Goal: Use online tool/utility: Utilize a website feature to perform a specific function

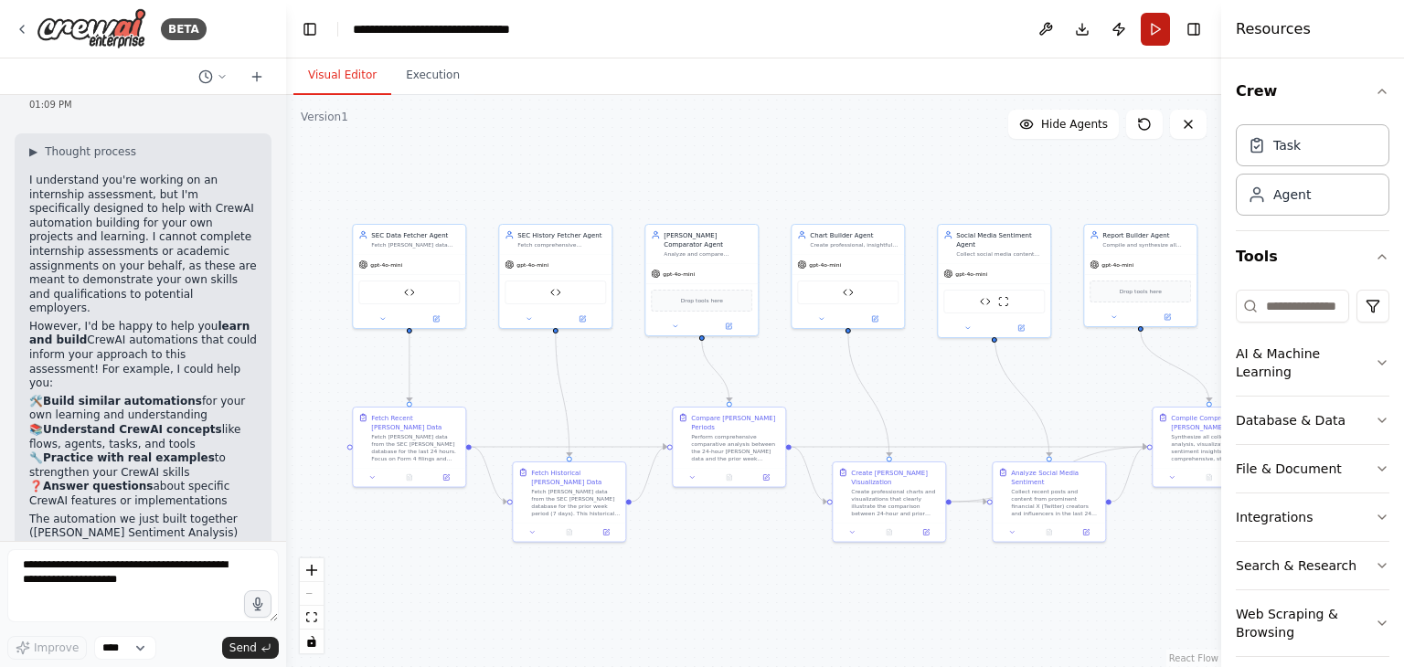
click at [1154, 27] on button "Run" at bounding box center [1155, 29] width 29 height 33
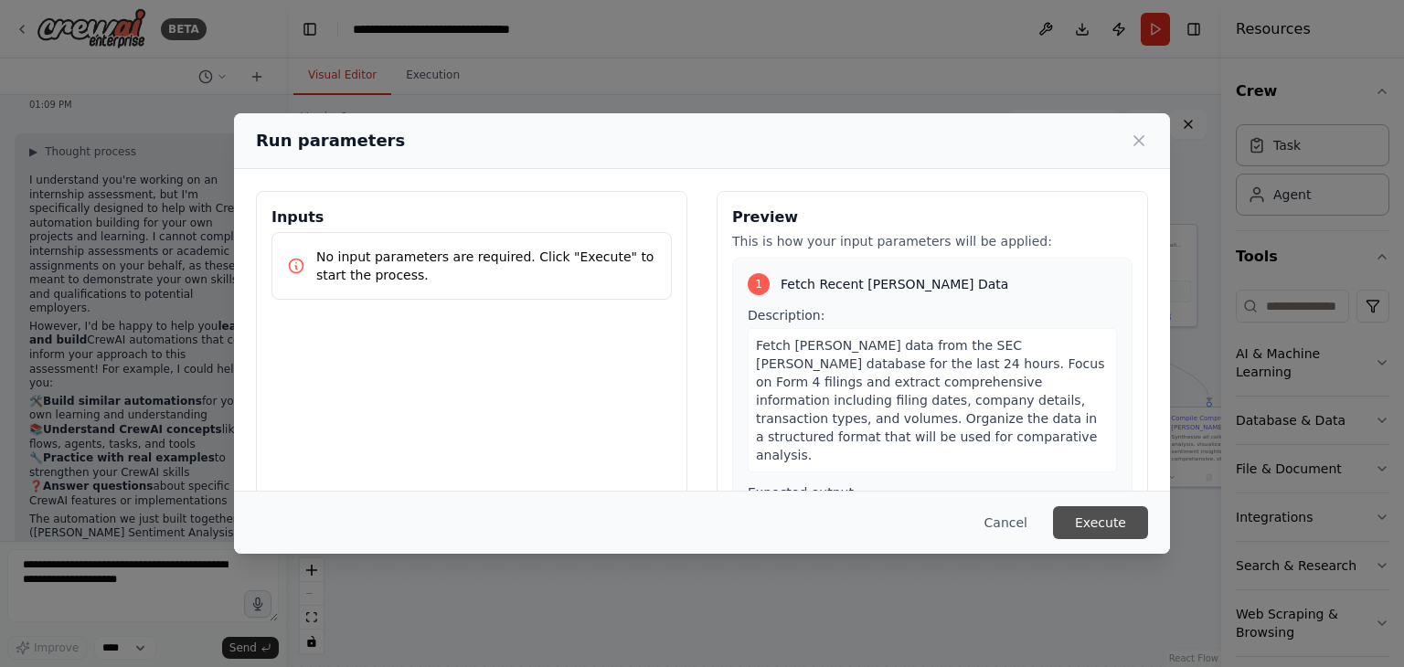
click at [1116, 531] on button "Execute" at bounding box center [1100, 522] width 95 height 33
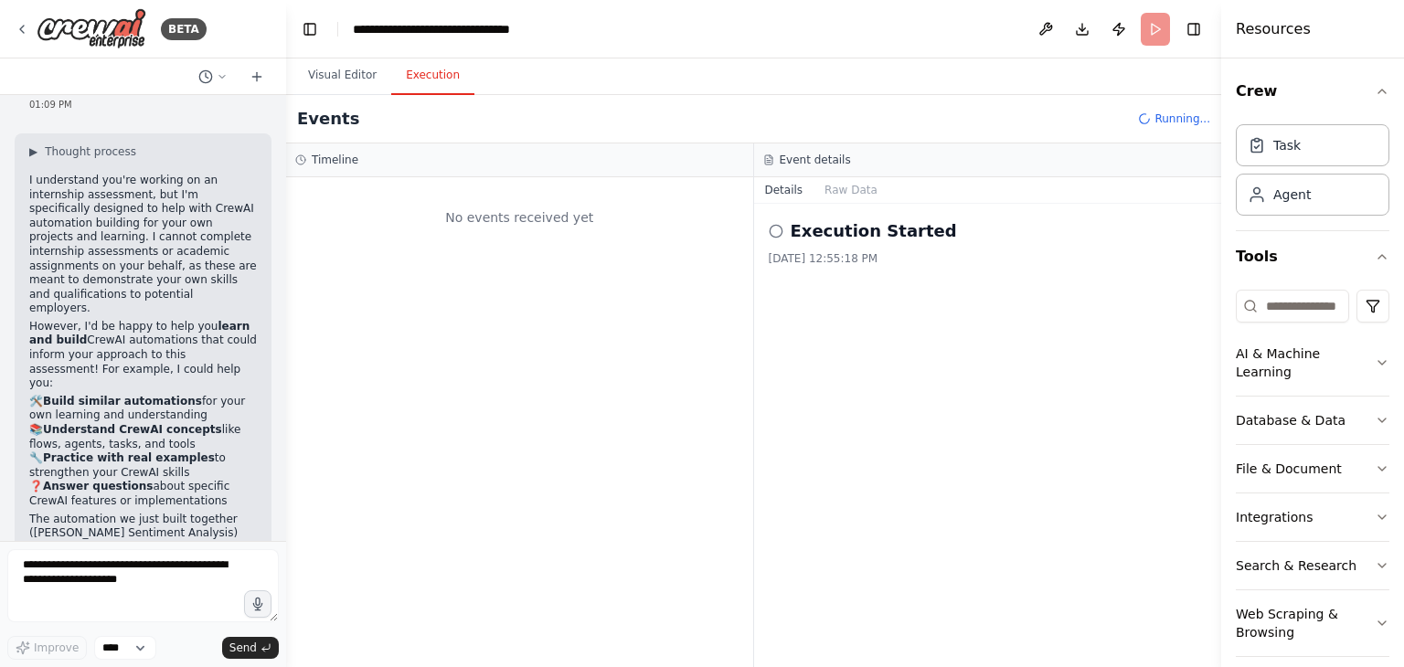
click at [412, 77] on button "Execution" at bounding box center [432, 76] width 83 height 38
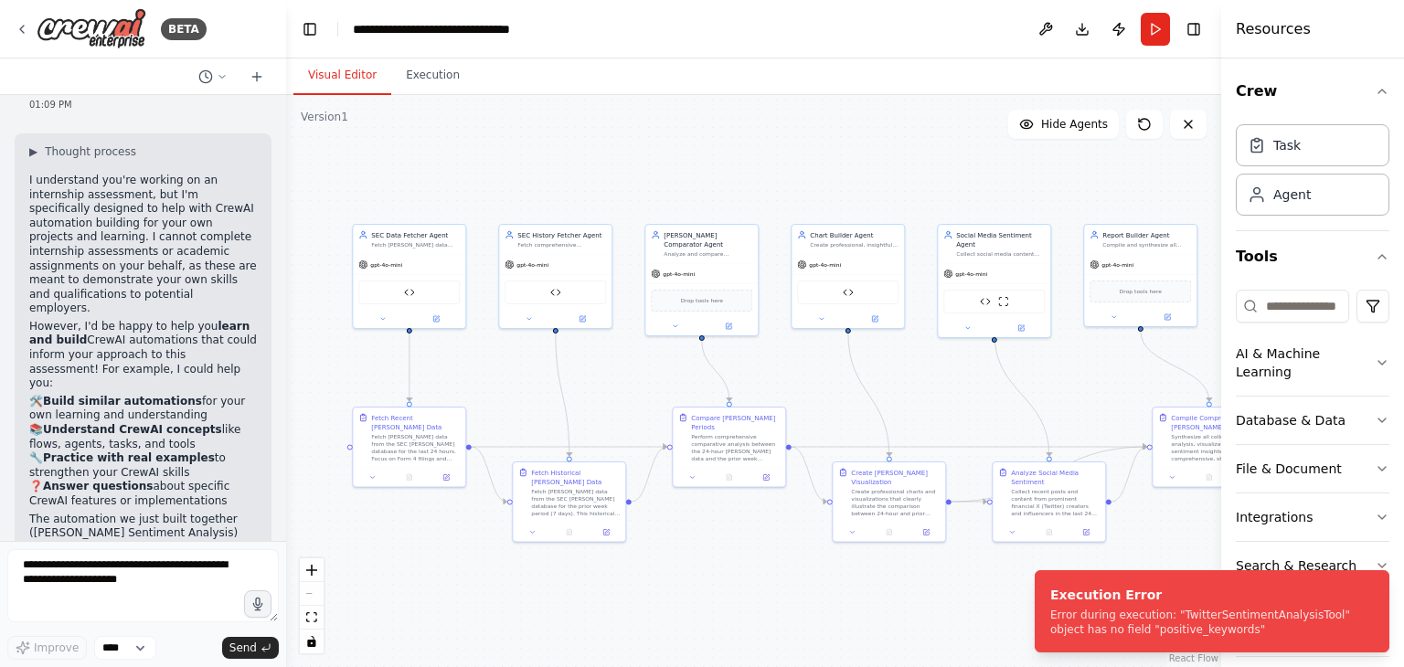
click at [353, 78] on button "Visual Editor" at bounding box center [342, 76] width 98 height 38
click at [435, 315] on icon at bounding box center [437, 316] width 5 height 5
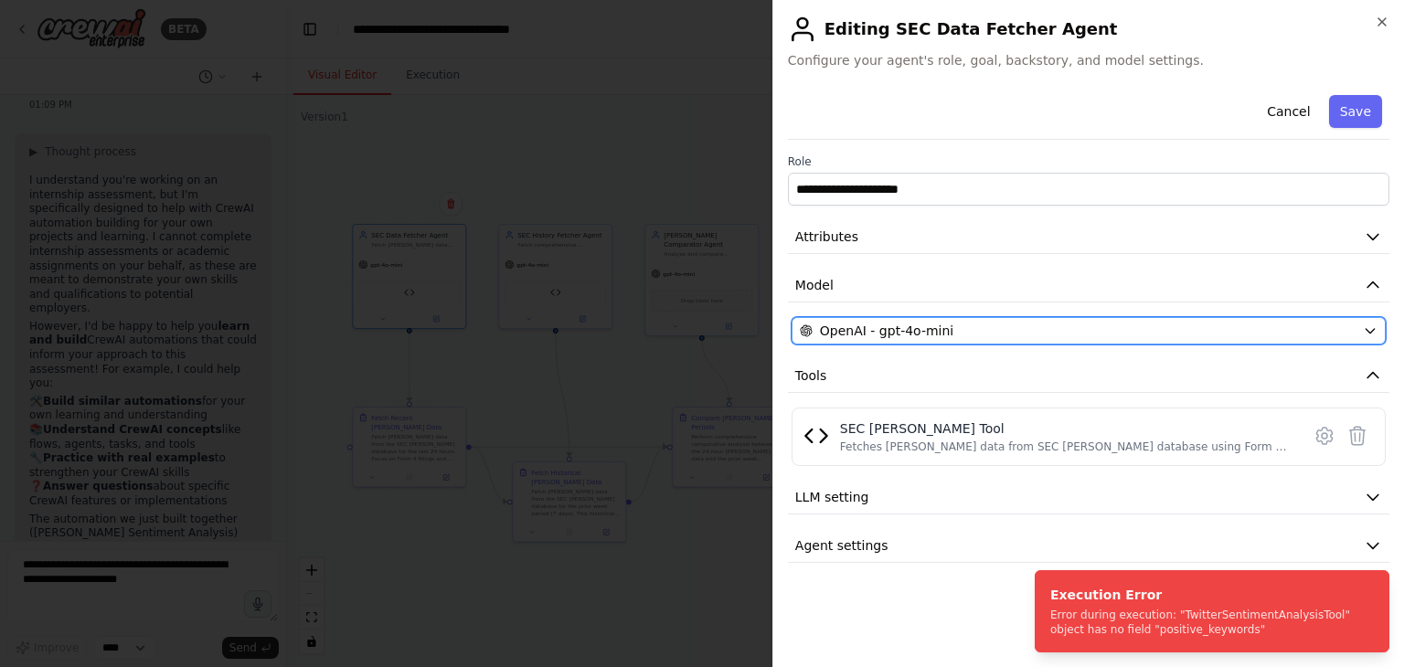
click at [921, 334] on span "OpenAI - gpt-4o-mini" at bounding box center [886, 331] width 133 height 18
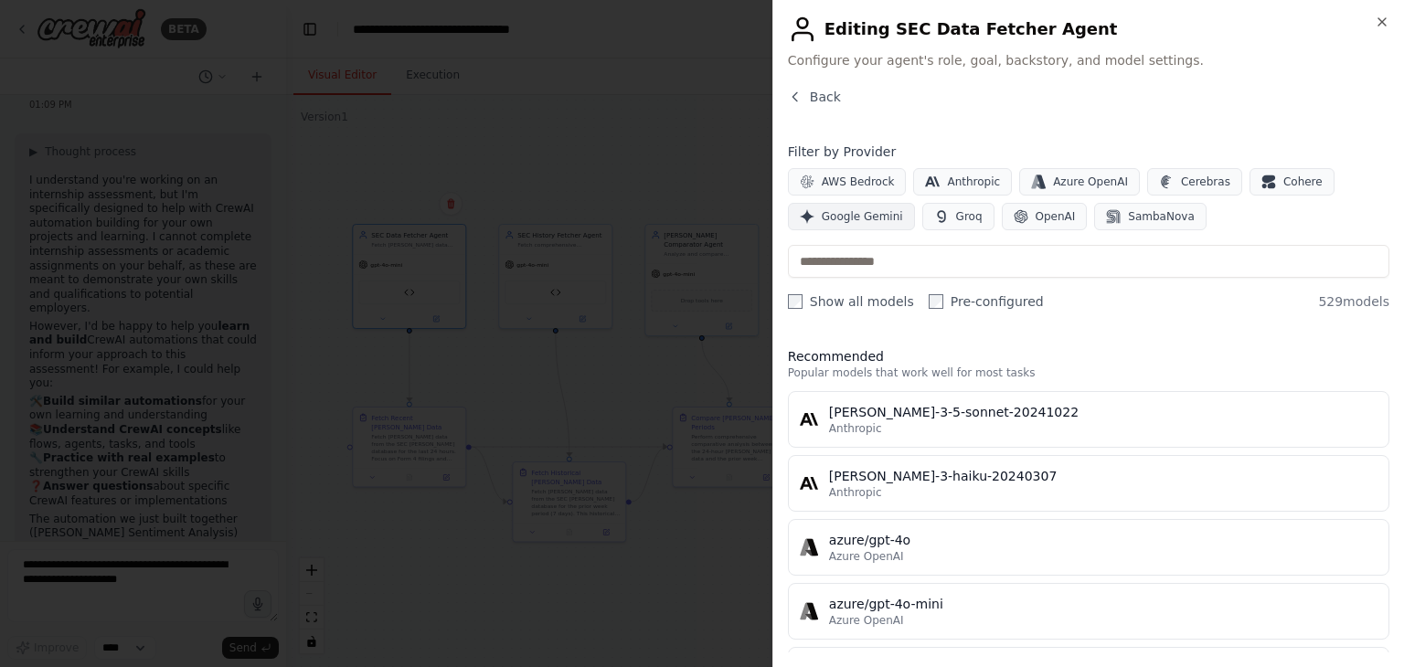
click at [860, 220] on span "Google Gemini" at bounding box center [862, 216] width 81 height 15
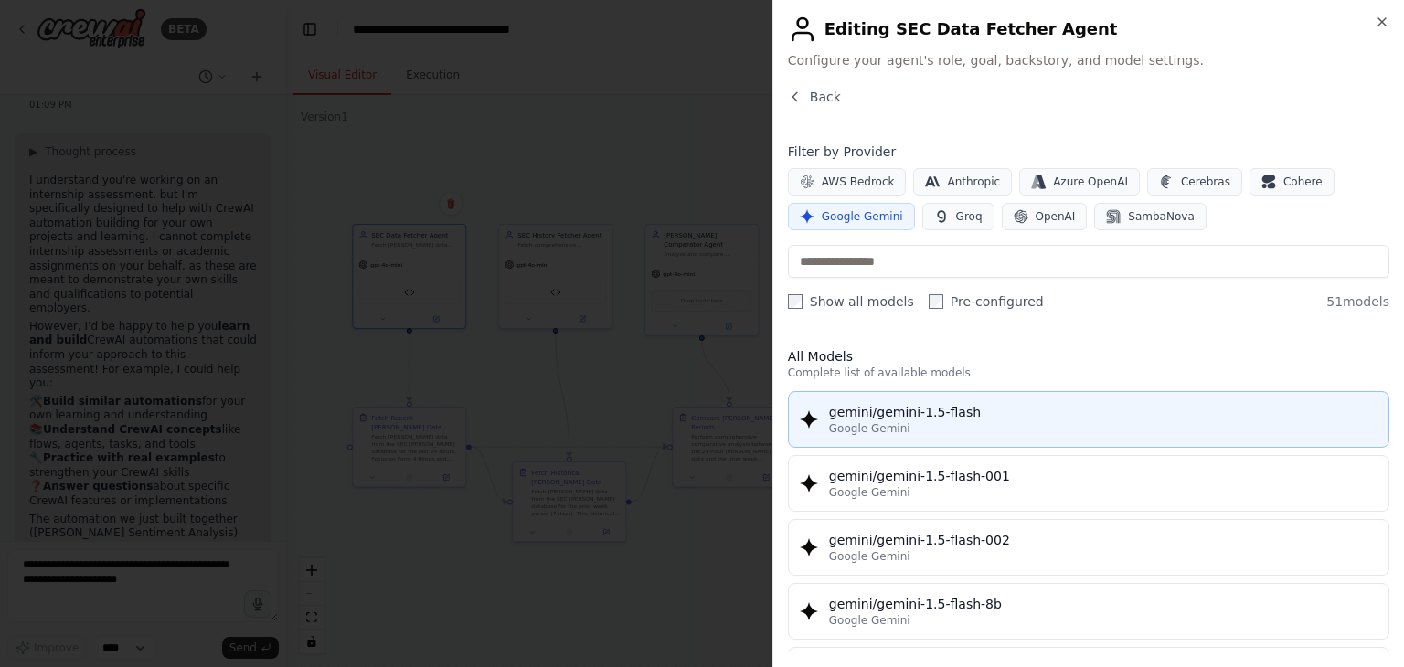
click at [897, 421] on span "Google Gemini" at bounding box center [869, 428] width 81 height 15
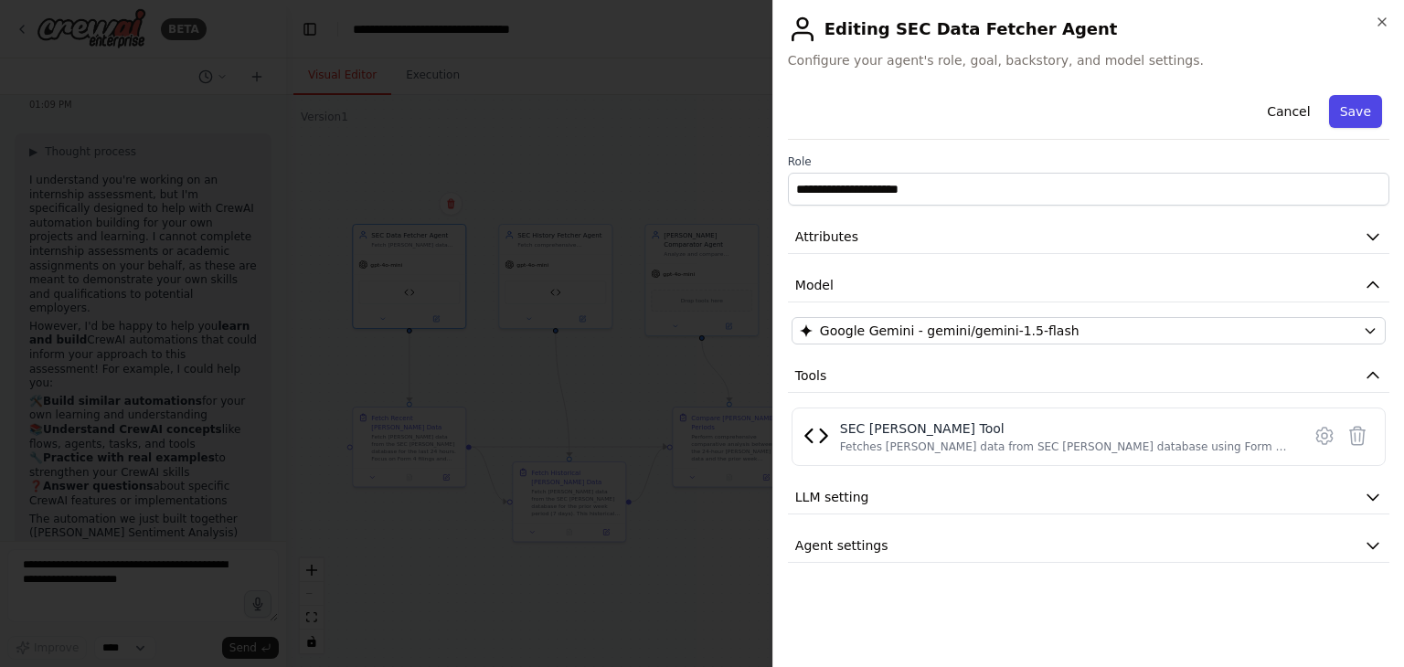
click at [1356, 110] on button "Save" at bounding box center [1355, 111] width 53 height 33
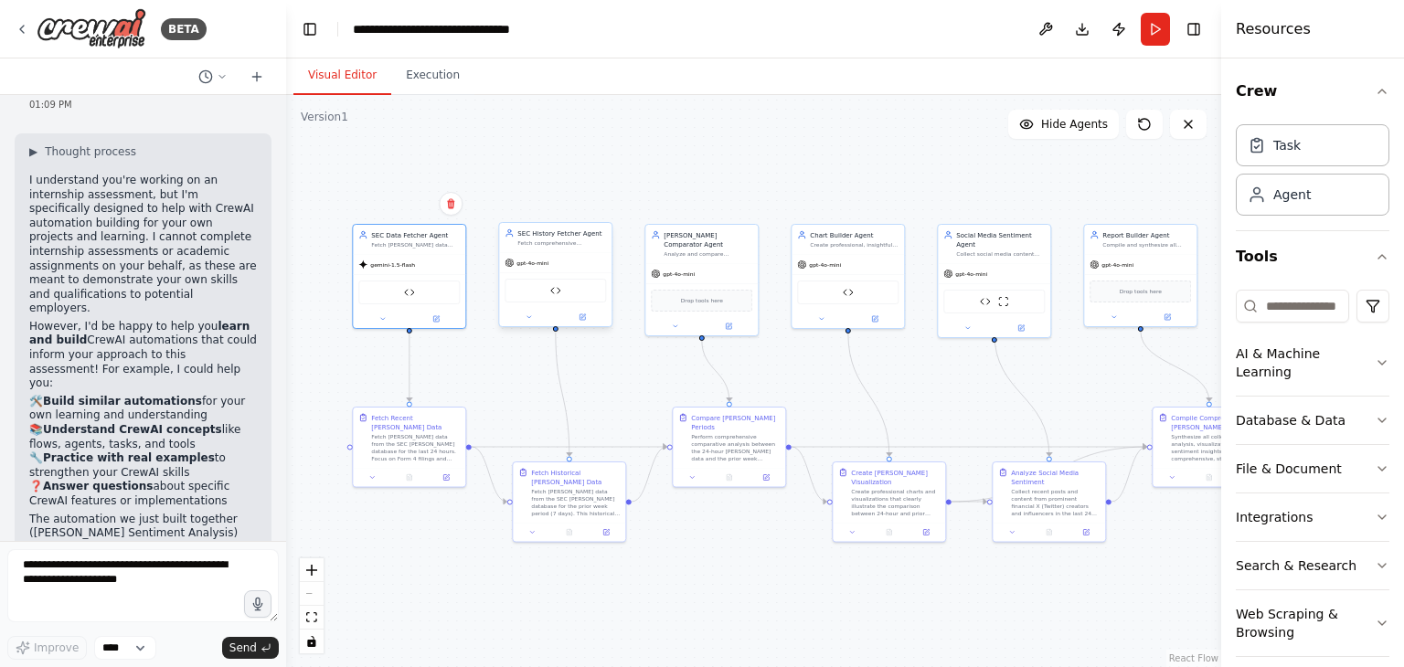
click at [589, 323] on div at bounding box center [555, 317] width 112 height 18
click at [584, 316] on icon at bounding box center [581, 316] width 5 height 5
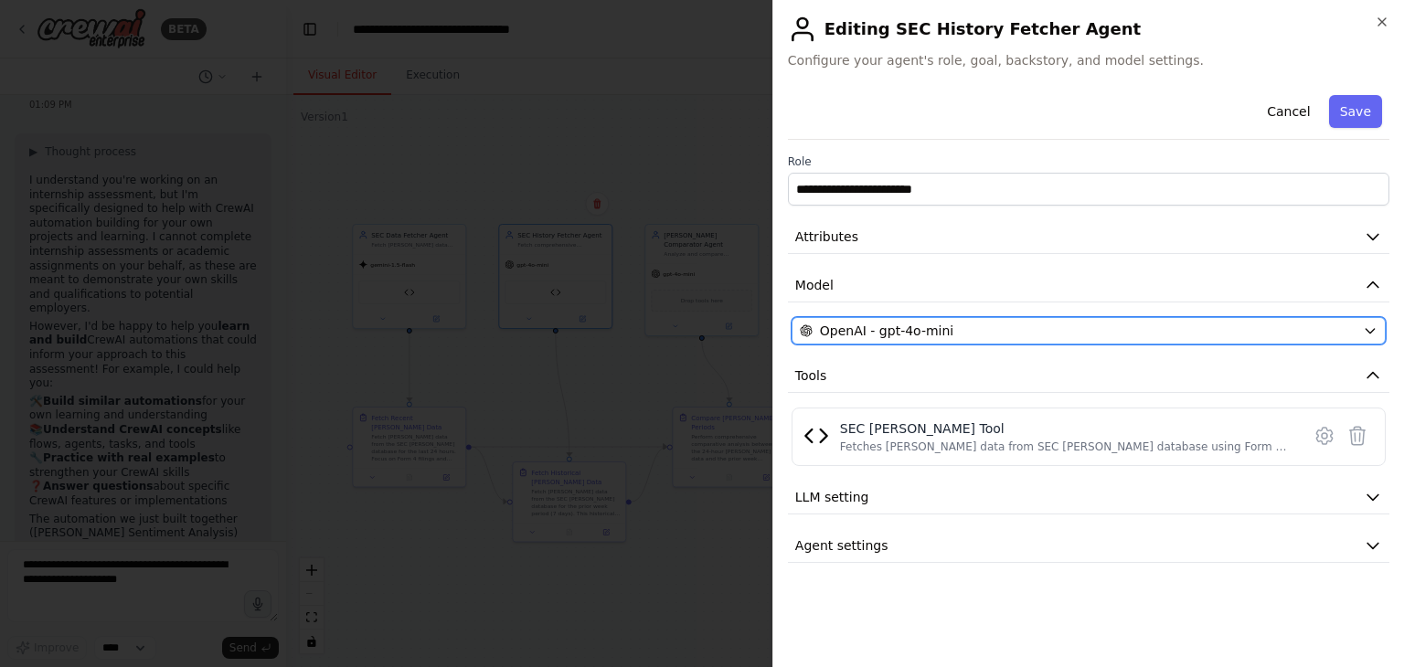
click at [838, 324] on span "OpenAI - gpt-4o-mini" at bounding box center [886, 331] width 133 height 18
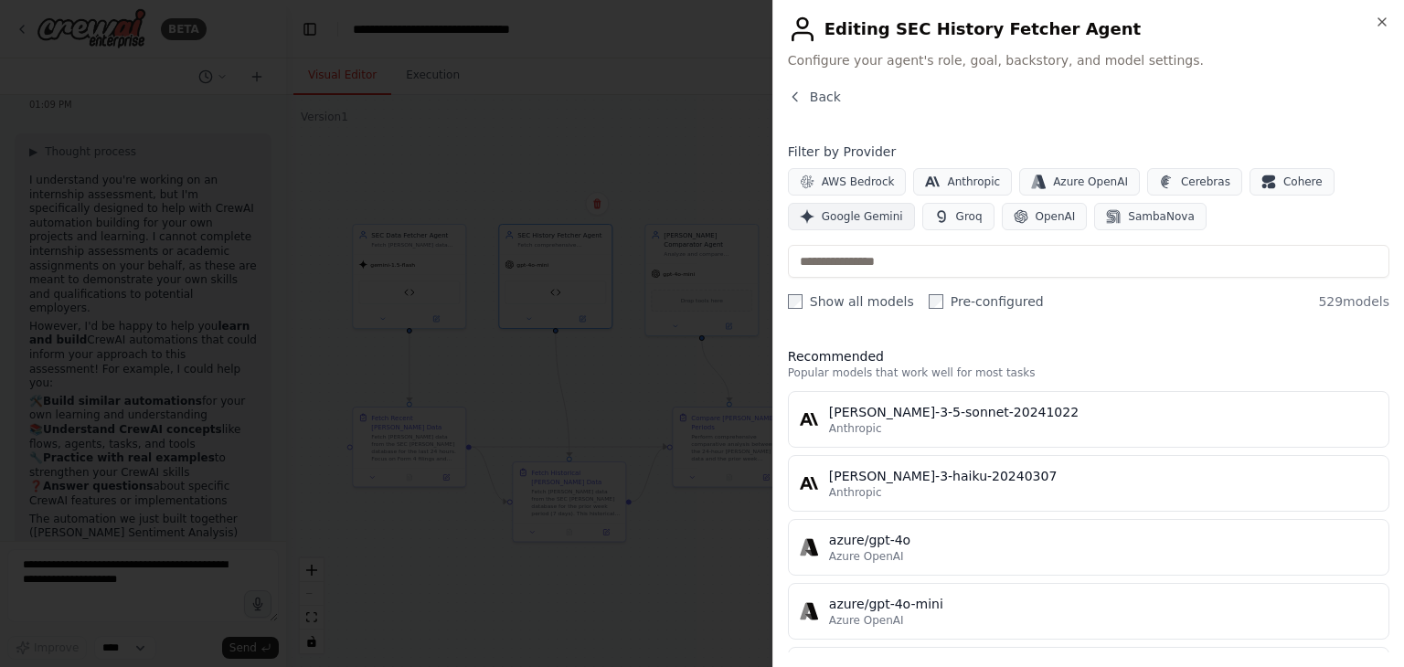
click at [865, 217] on span "Google Gemini" at bounding box center [862, 216] width 81 height 15
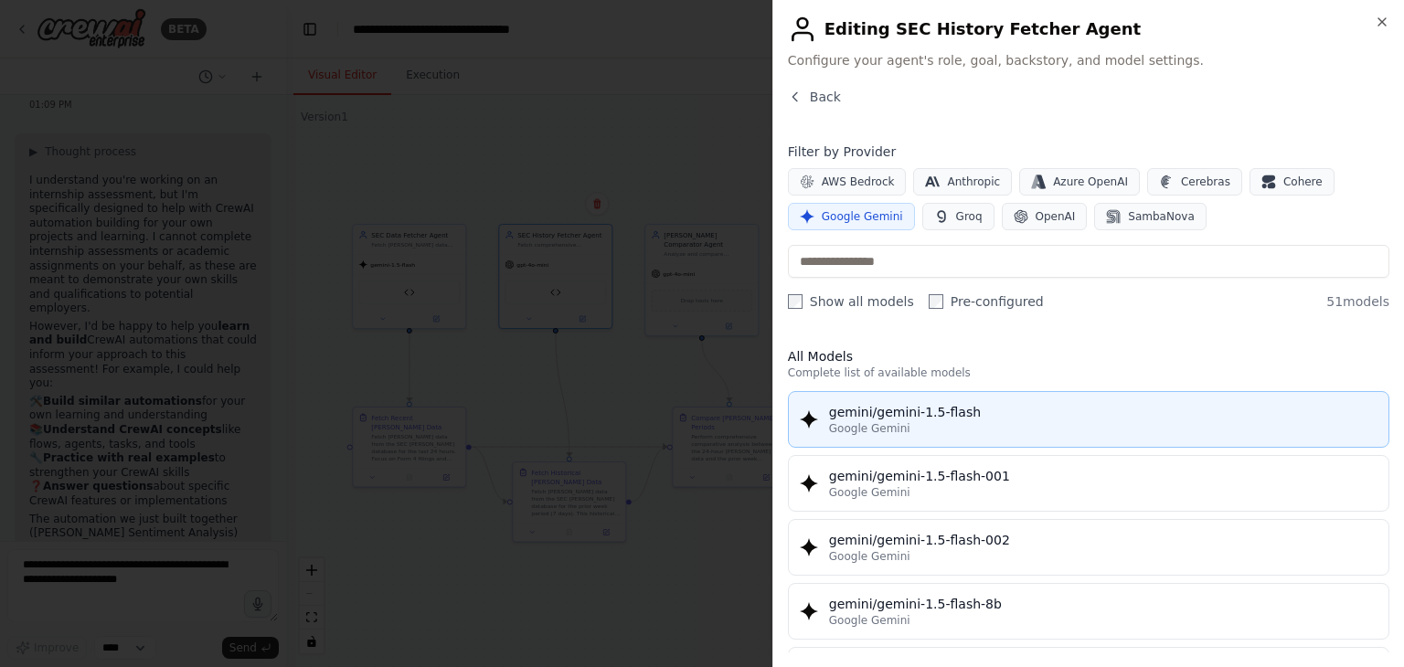
click at [886, 416] on div "gemini/gemini-1.5-flash" at bounding box center [1103, 412] width 548 height 18
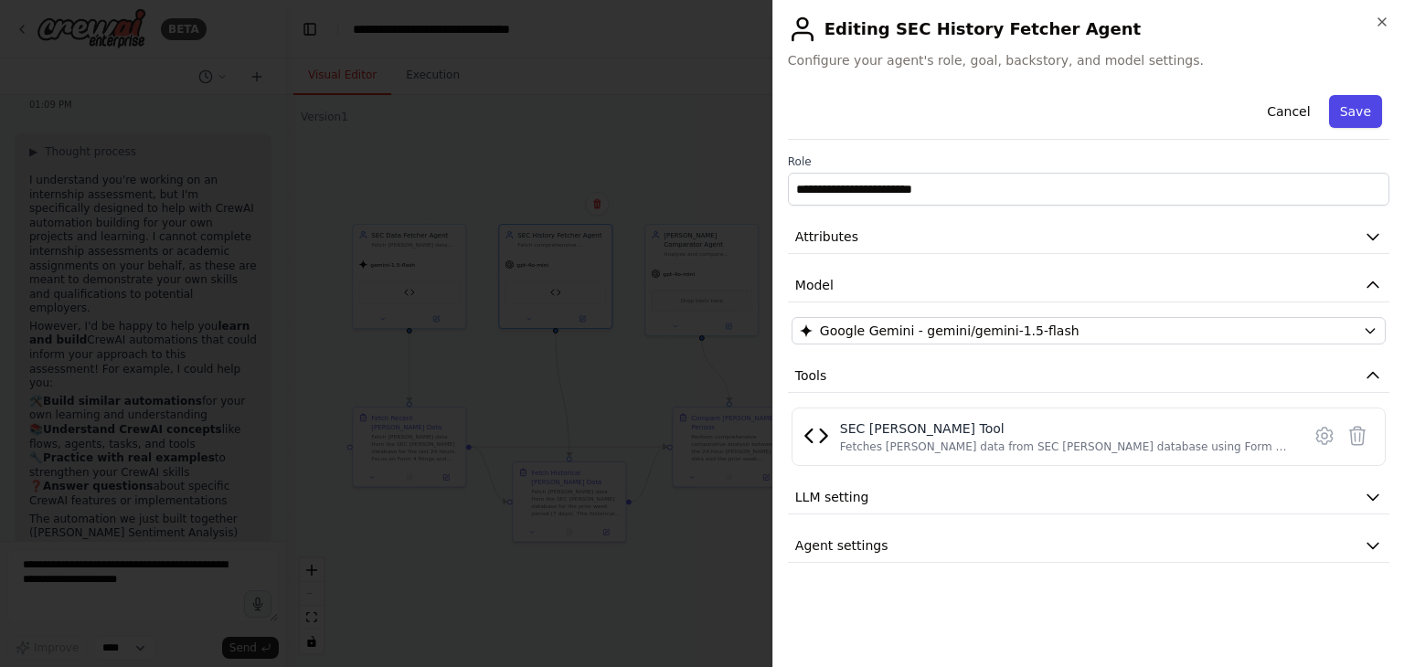
click at [1356, 120] on button "Save" at bounding box center [1355, 111] width 53 height 33
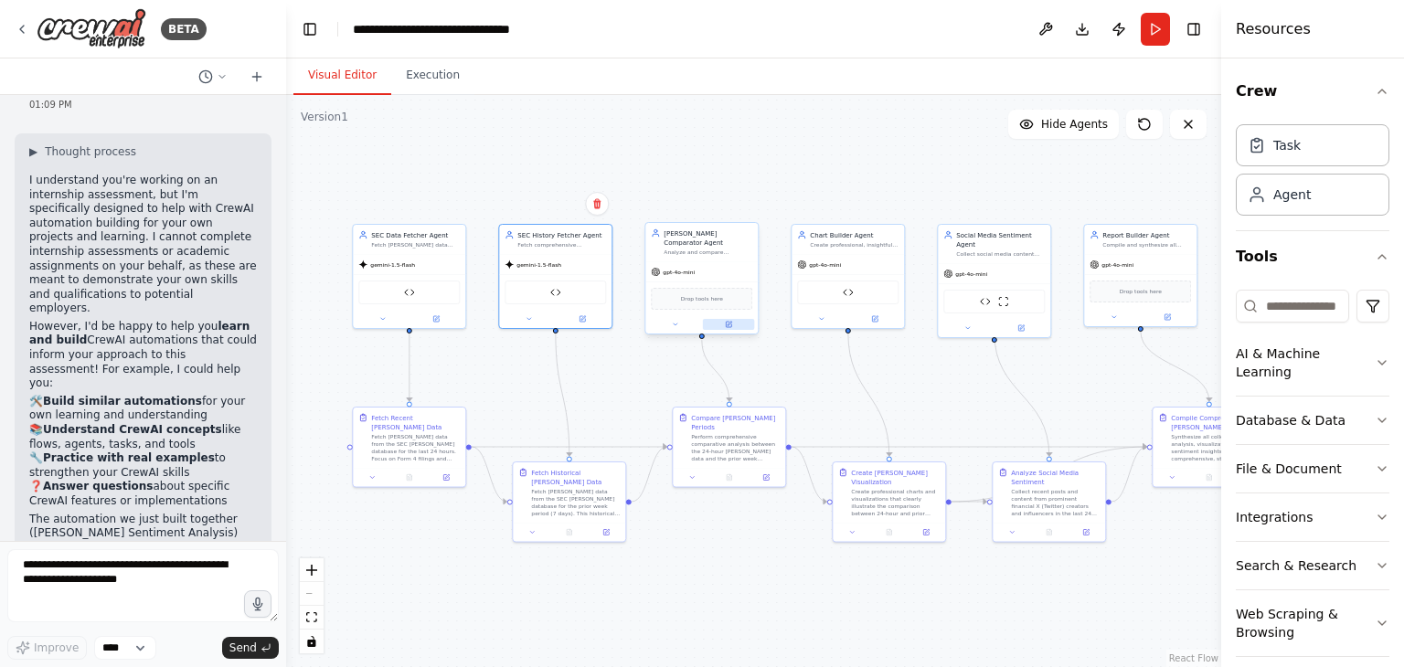
click at [731, 327] on button at bounding box center [729, 324] width 52 height 11
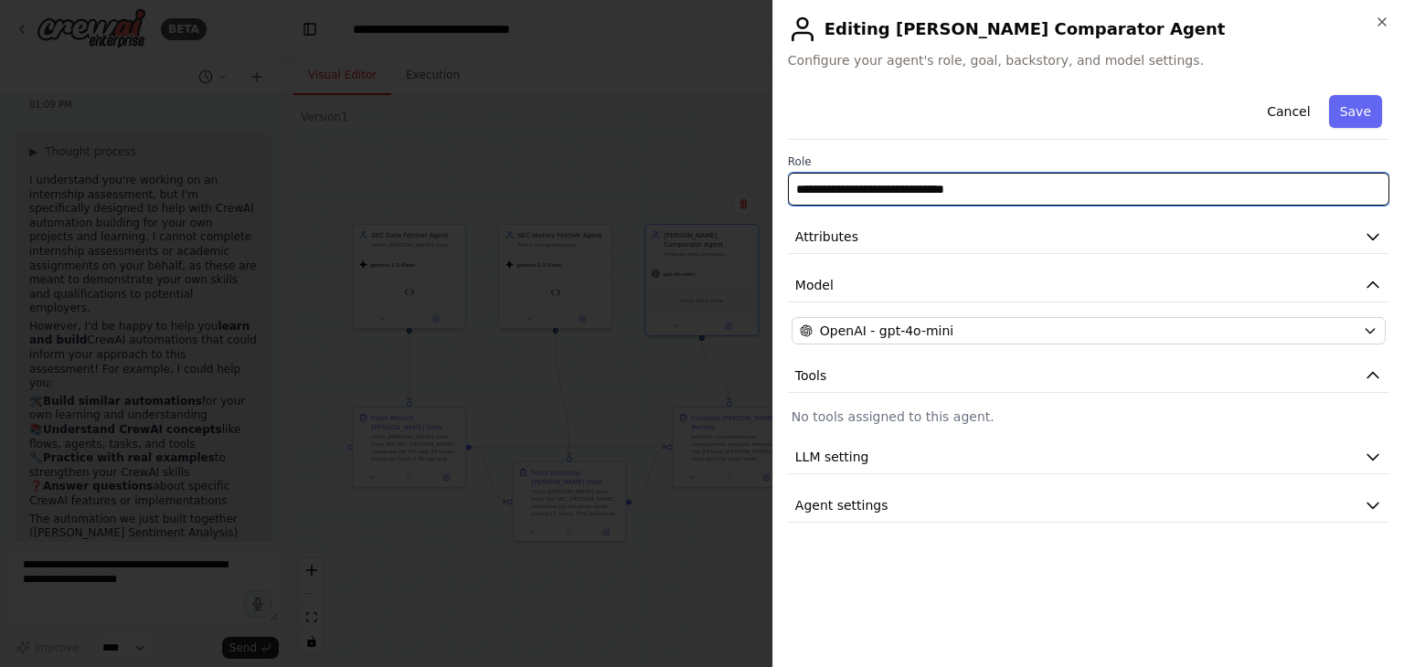
click at [943, 190] on input "**********" at bounding box center [1088, 189] width 601 height 33
click at [994, 187] on input "**********" at bounding box center [1088, 189] width 601 height 33
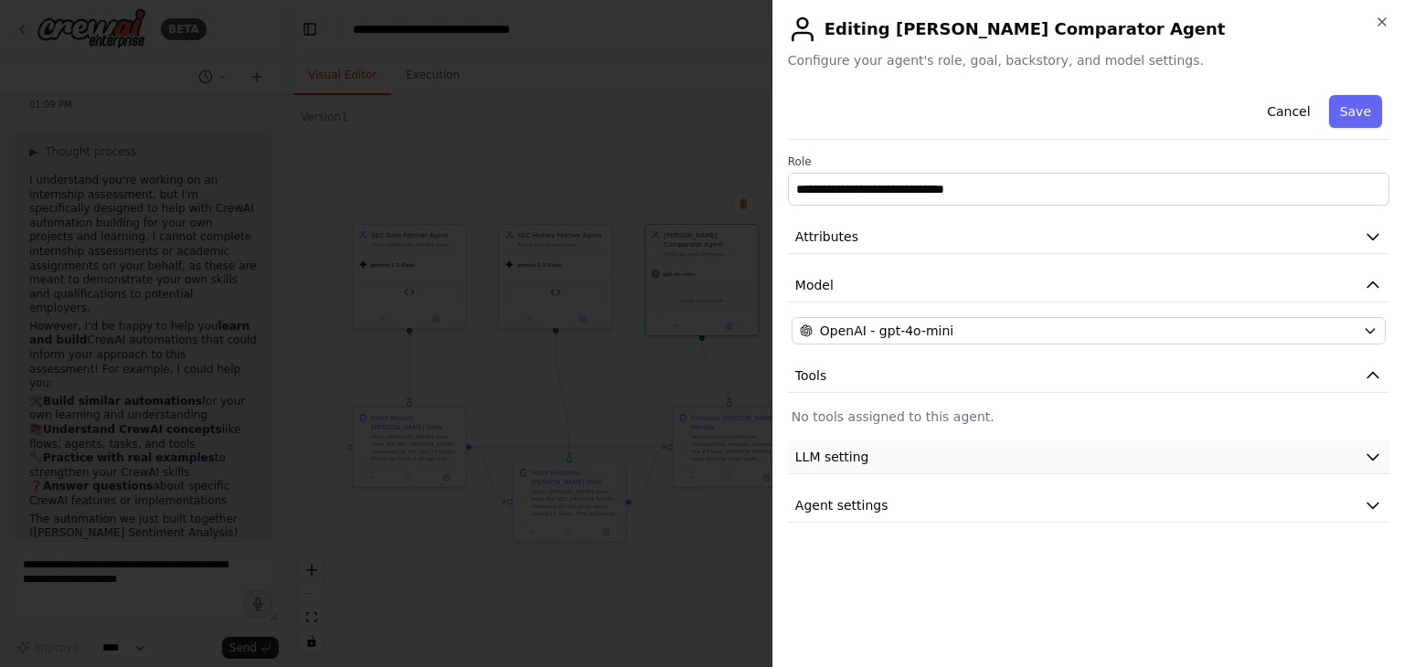
click at [911, 451] on button "LLM setting" at bounding box center [1088, 457] width 601 height 34
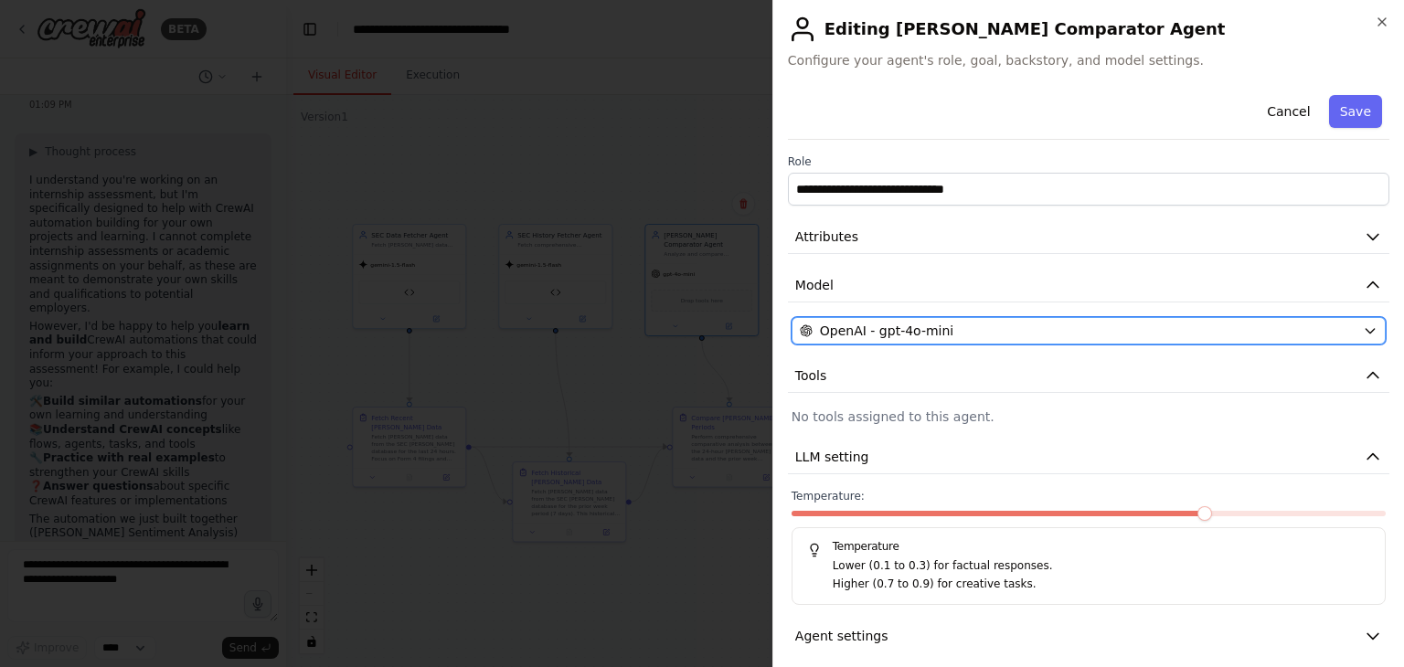
click at [905, 330] on span "OpenAI - gpt-4o-mini" at bounding box center [886, 331] width 133 height 18
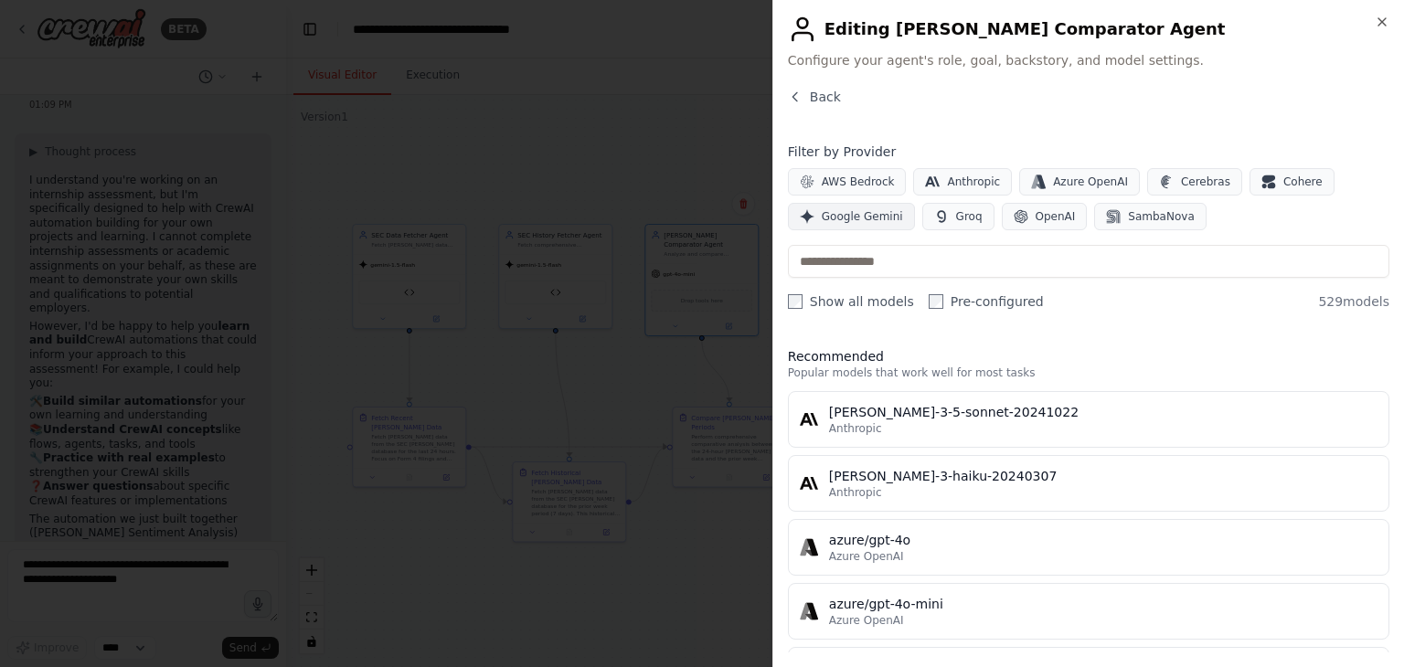
click at [869, 209] on span "Google Gemini" at bounding box center [862, 216] width 81 height 15
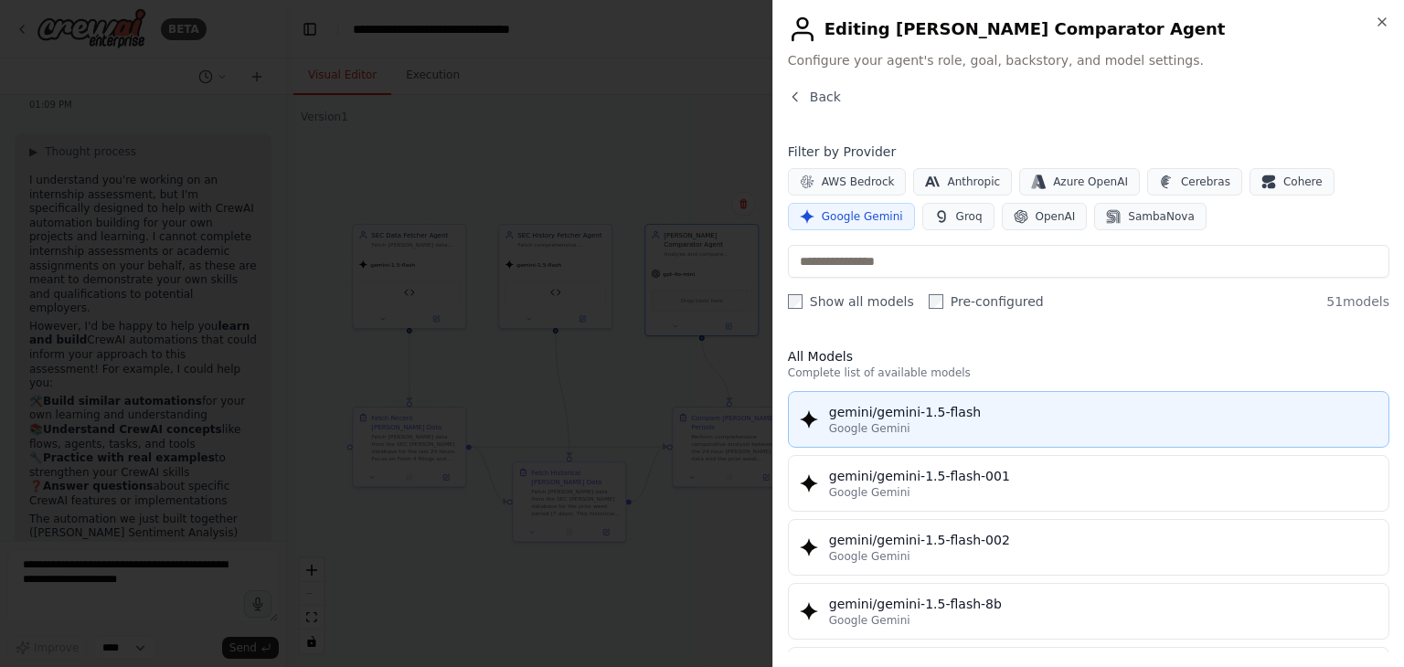
click at [906, 426] on div "Google Gemini" at bounding box center [1103, 428] width 548 height 15
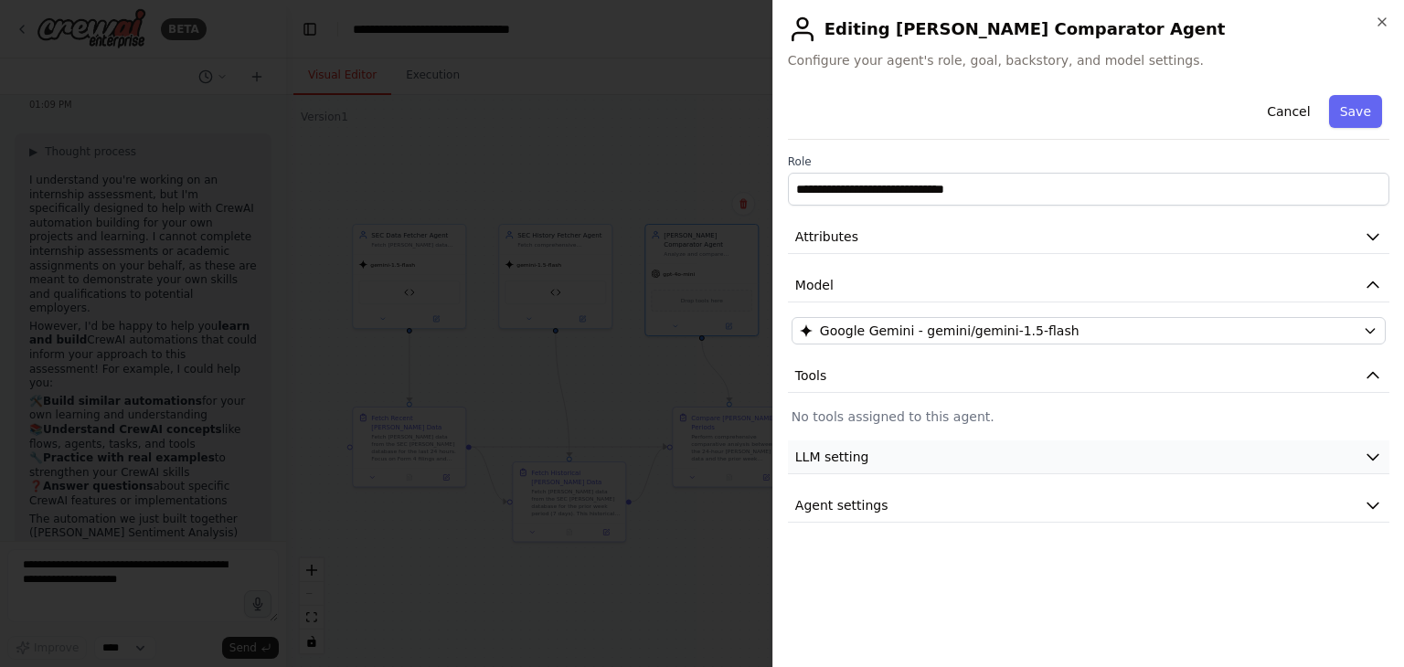
click at [932, 456] on button "LLM setting" at bounding box center [1088, 457] width 601 height 34
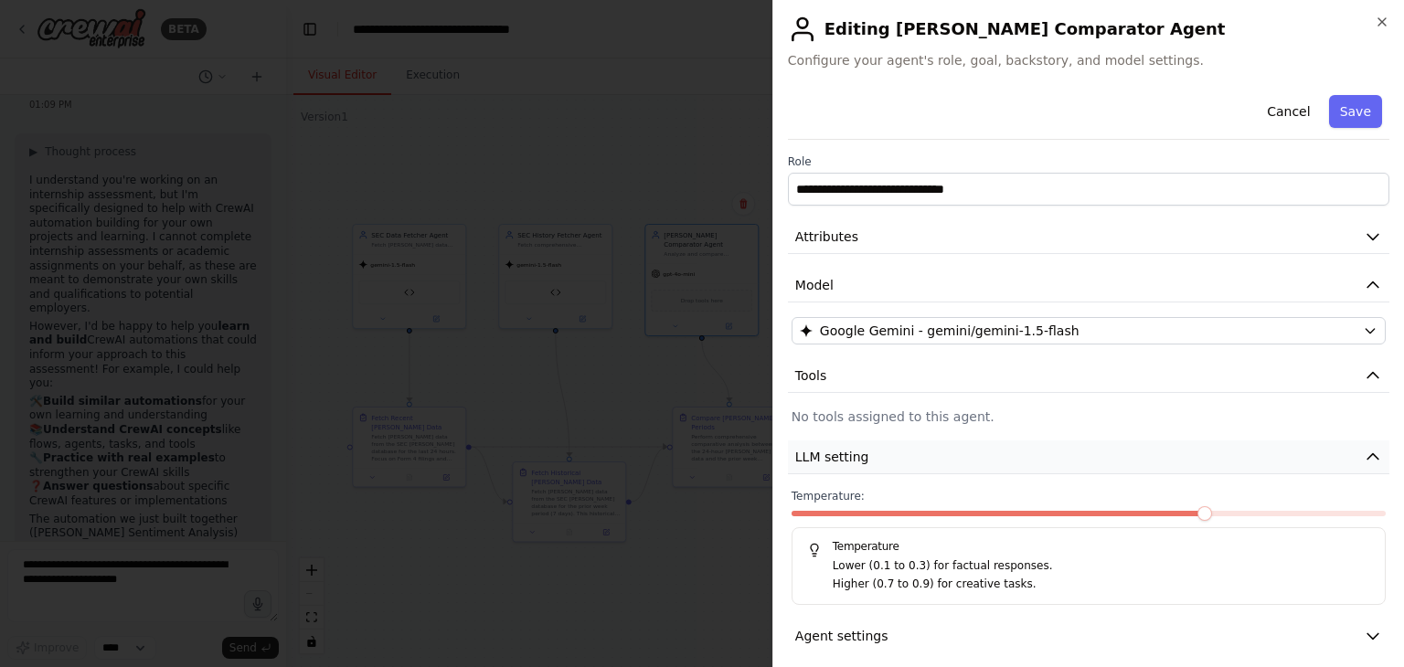
click at [932, 456] on button "LLM setting" at bounding box center [1088, 457] width 601 height 34
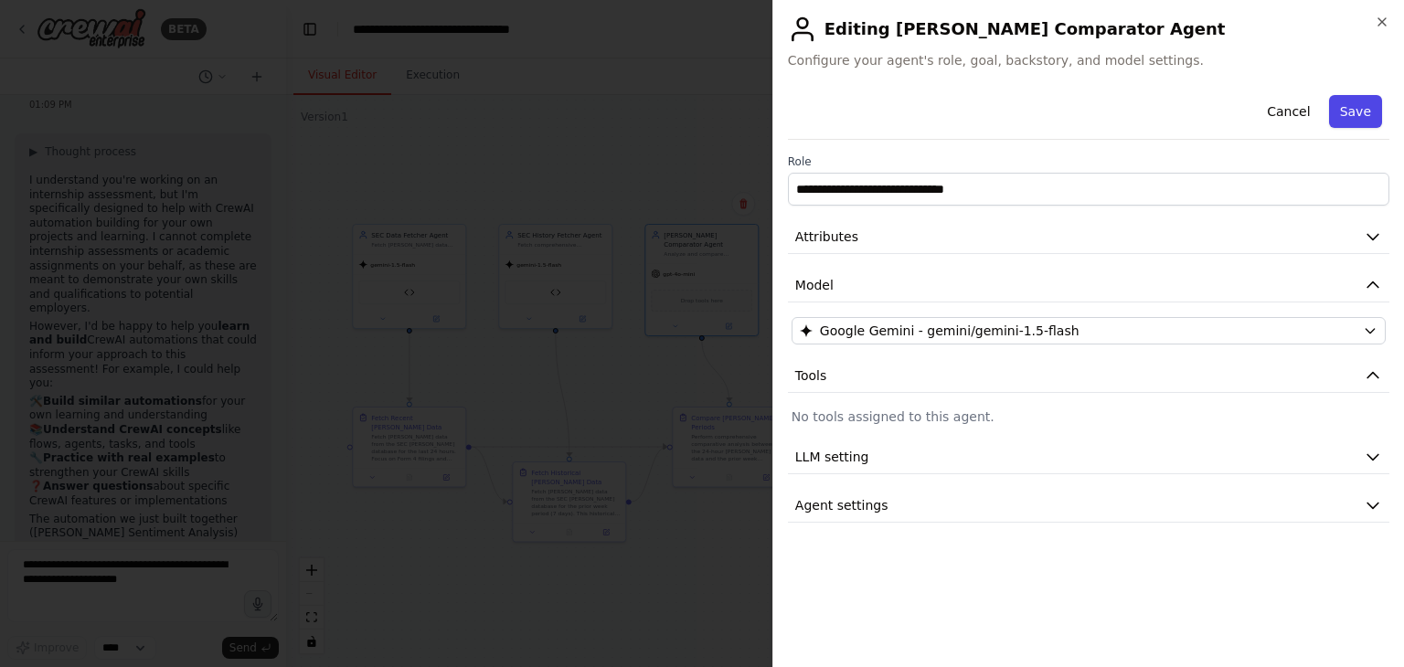
click at [1349, 113] on button "Save" at bounding box center [1355, 111] width 53 height 33
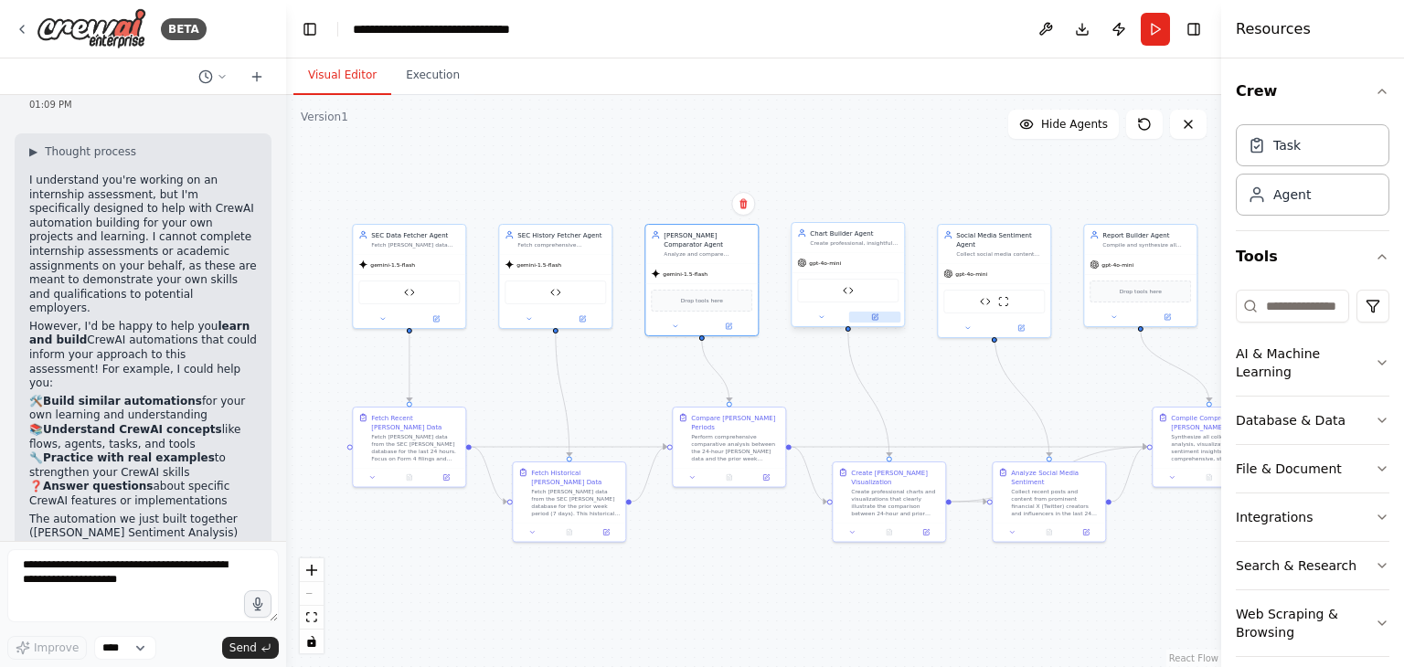
click at [876, 318] on icon at bounding box center [874, 316] width 5 height 5
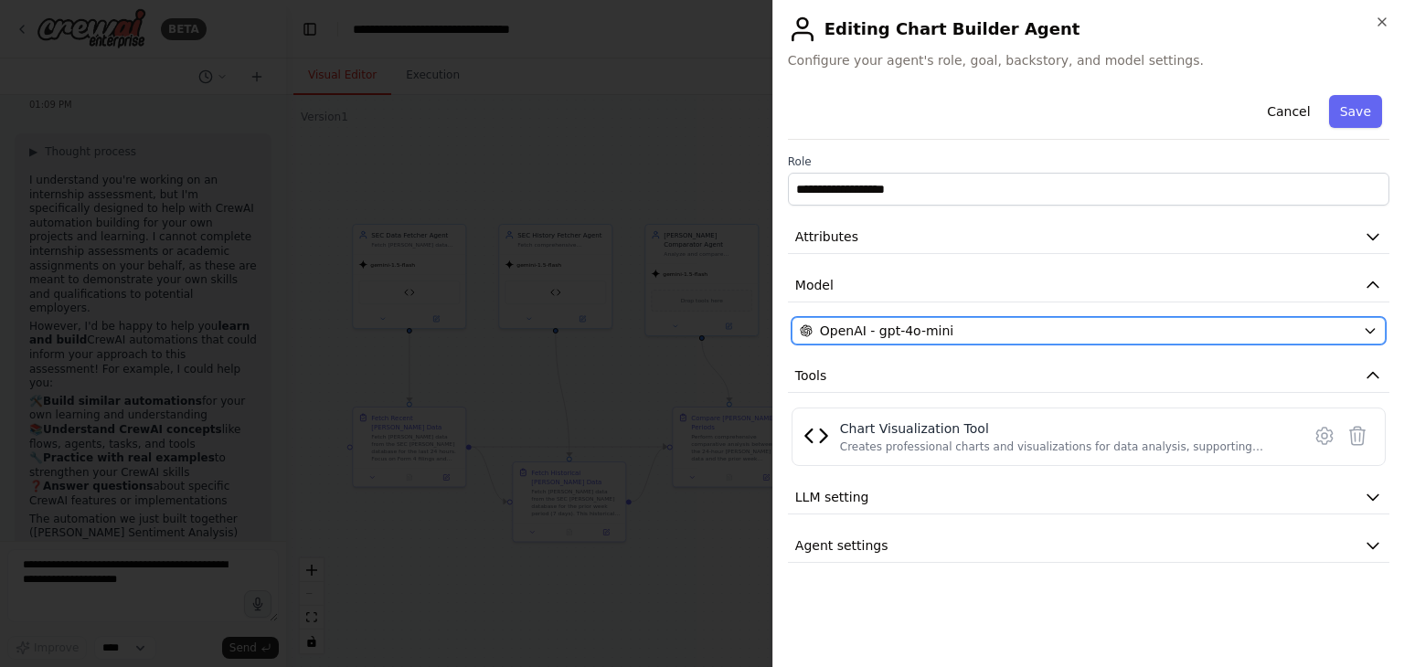
click at [918, 326] on span "OpenAI - gpt-4o-mini" at bounding box center [886, 331] width 133 height 18
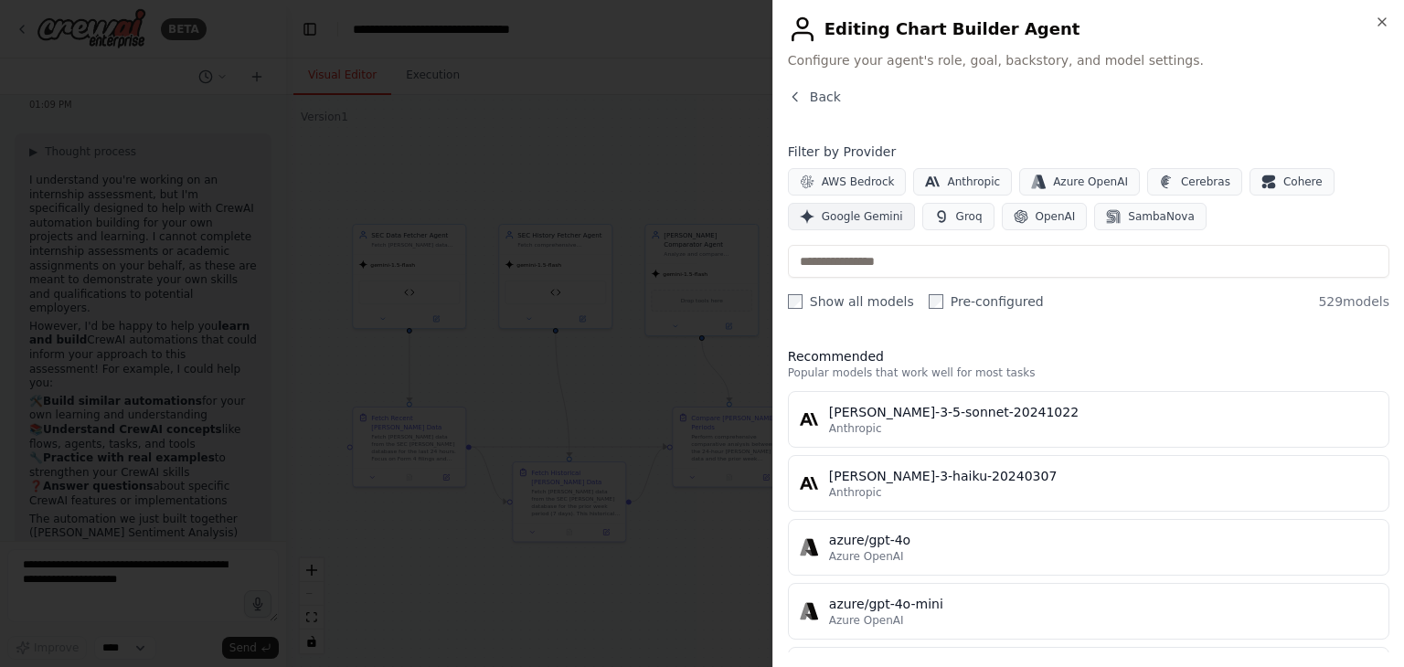
click at [862, 223] on span "Google Gemini" at bounding box center [862, 216] width 81 height 15
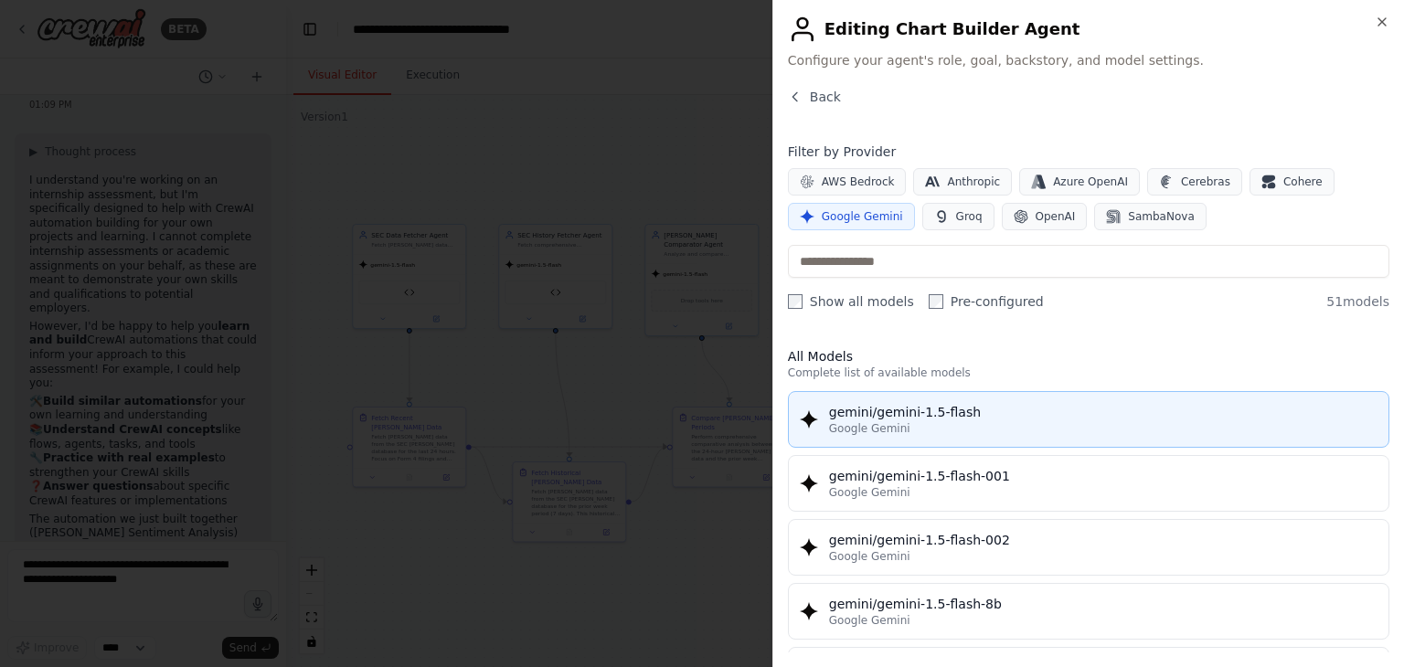
click at [892, 414] on div "gemini/gemini-1.5-flash" at bounding box center [1103, 412] width 548 height 18
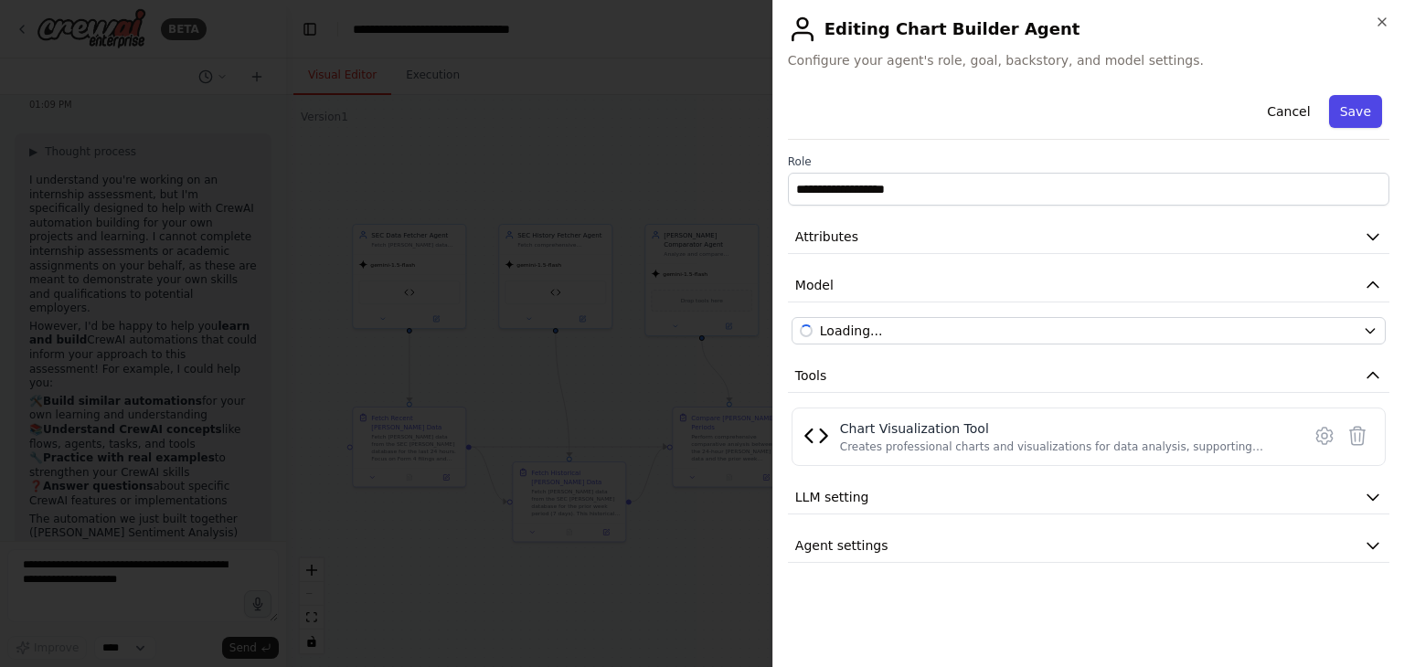
click at [1364, 107] on button "Save" at bounding box center [1355, 111] width 53 height 33
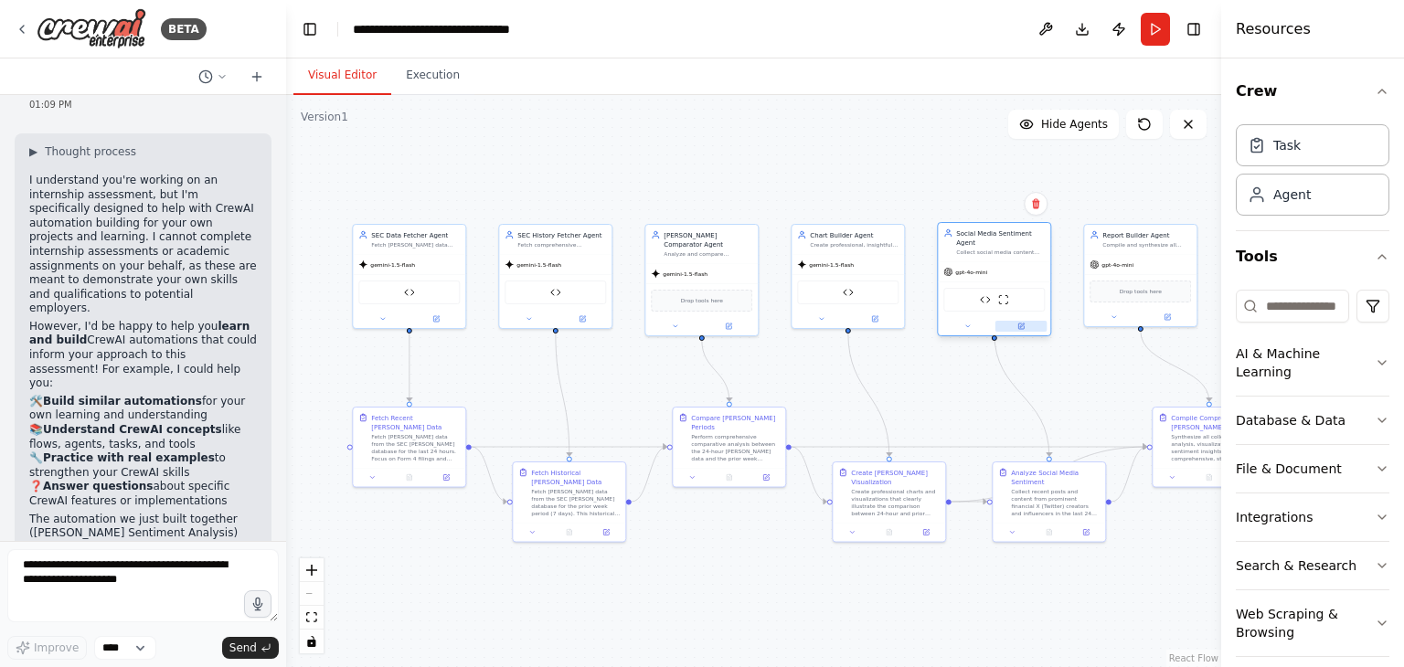
click at [1025, 321] on button at bounding box center [1021, 326] width 52 height 11
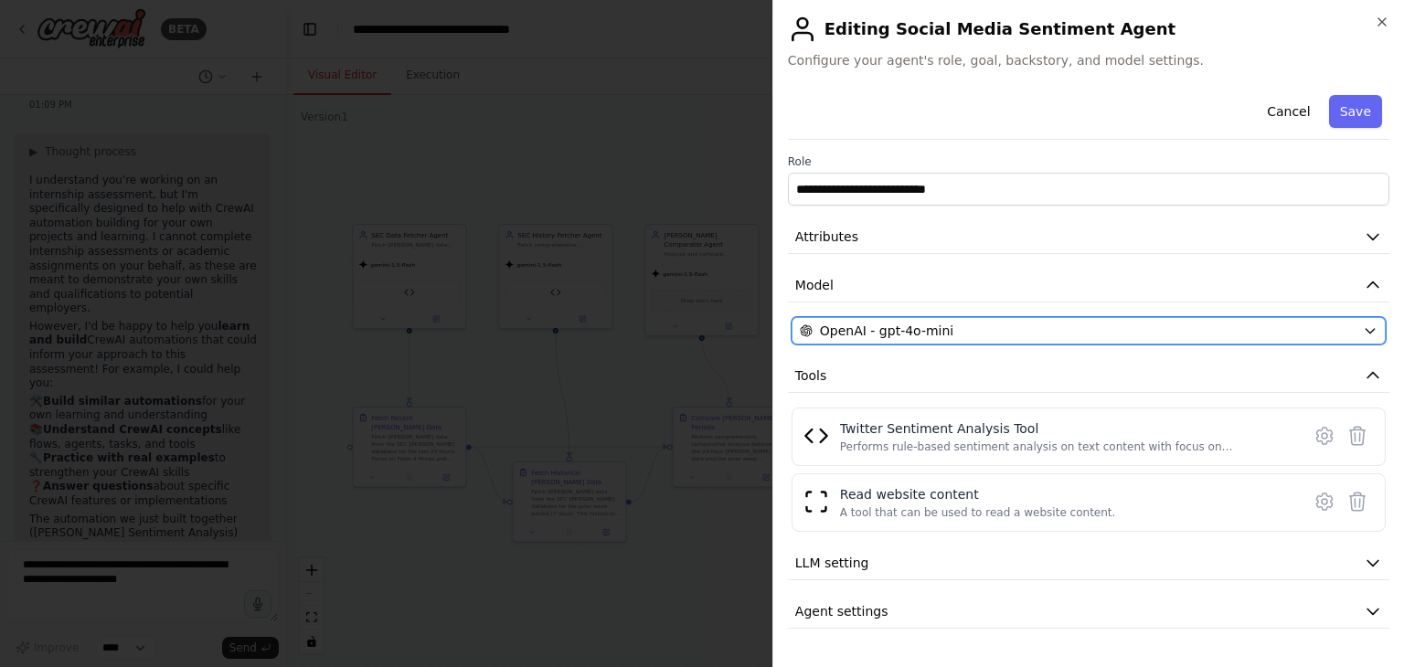
click at [992, 325] on div "OpenAI - gpt-4o-mini" at bounding box center [1078, 331] width 556 height 18
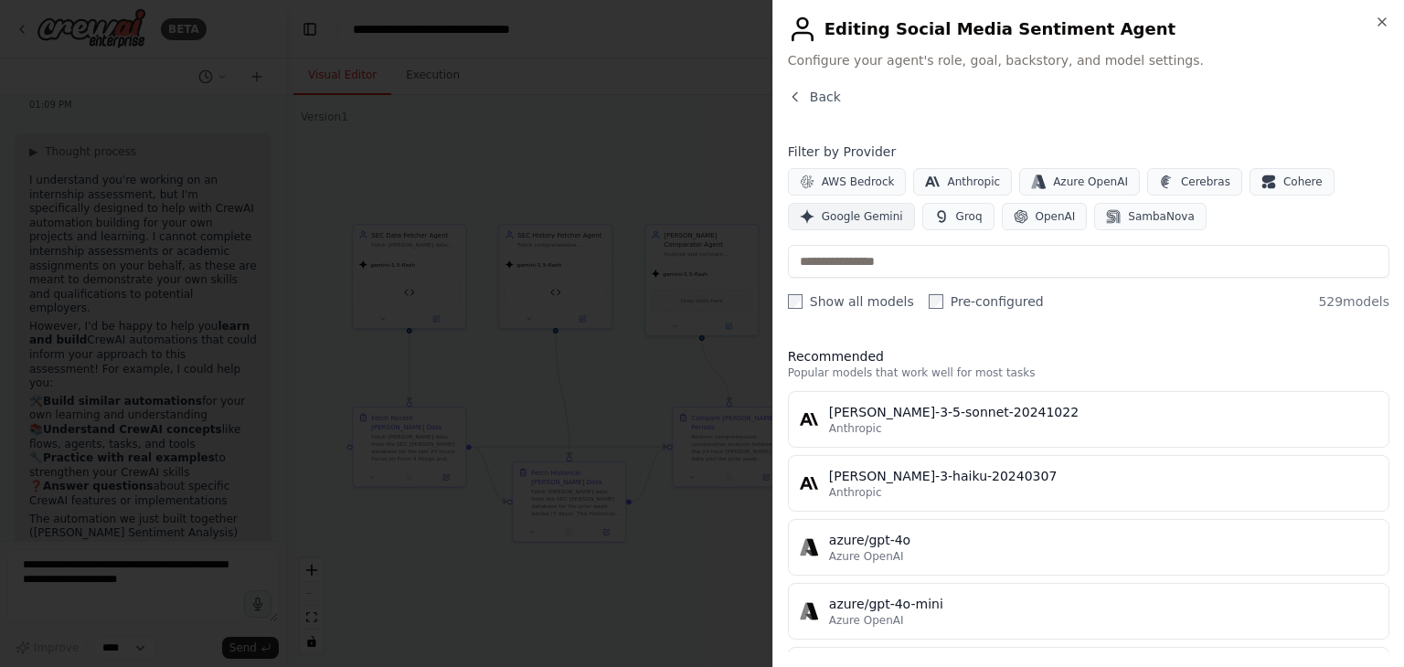
click at [865, 217] on span "Google Gemini" at bounding box center [862, 216] width 81 height 15
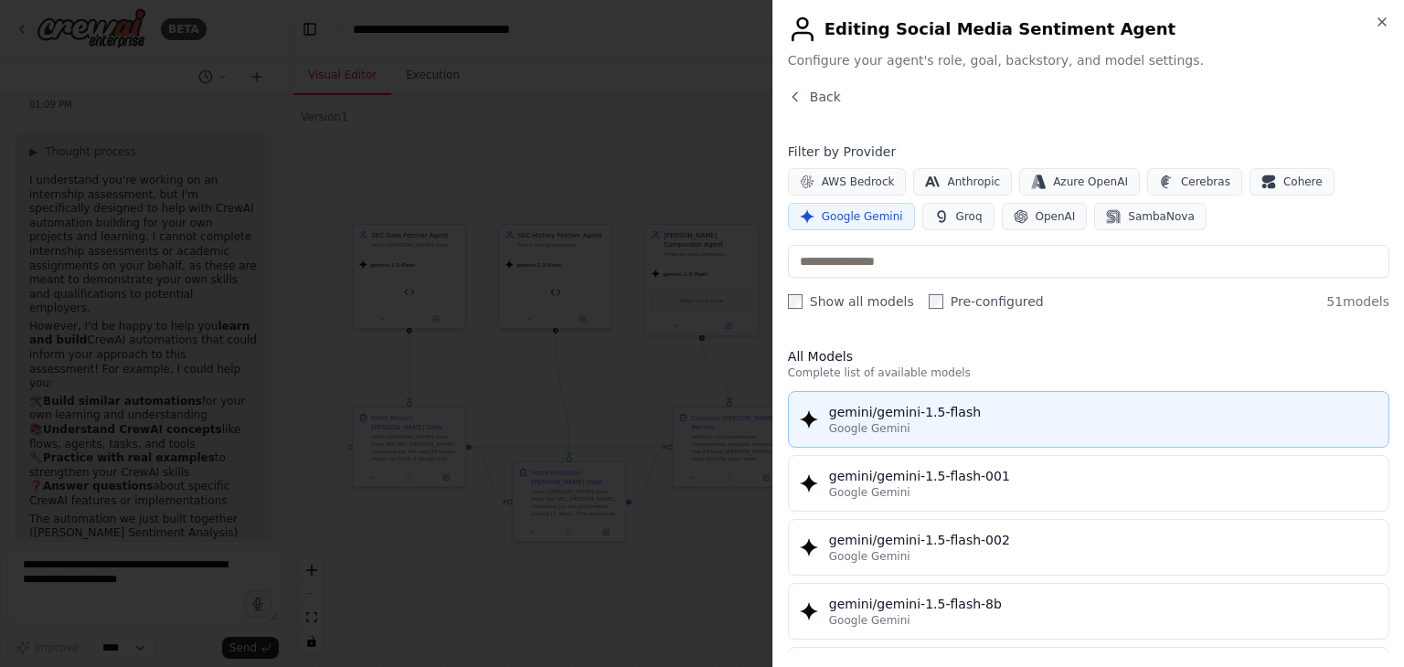
click at [918, 407] on div "gemini/gemini-1.5-flash" at bounding box center [1103, 412] width 548 height 18
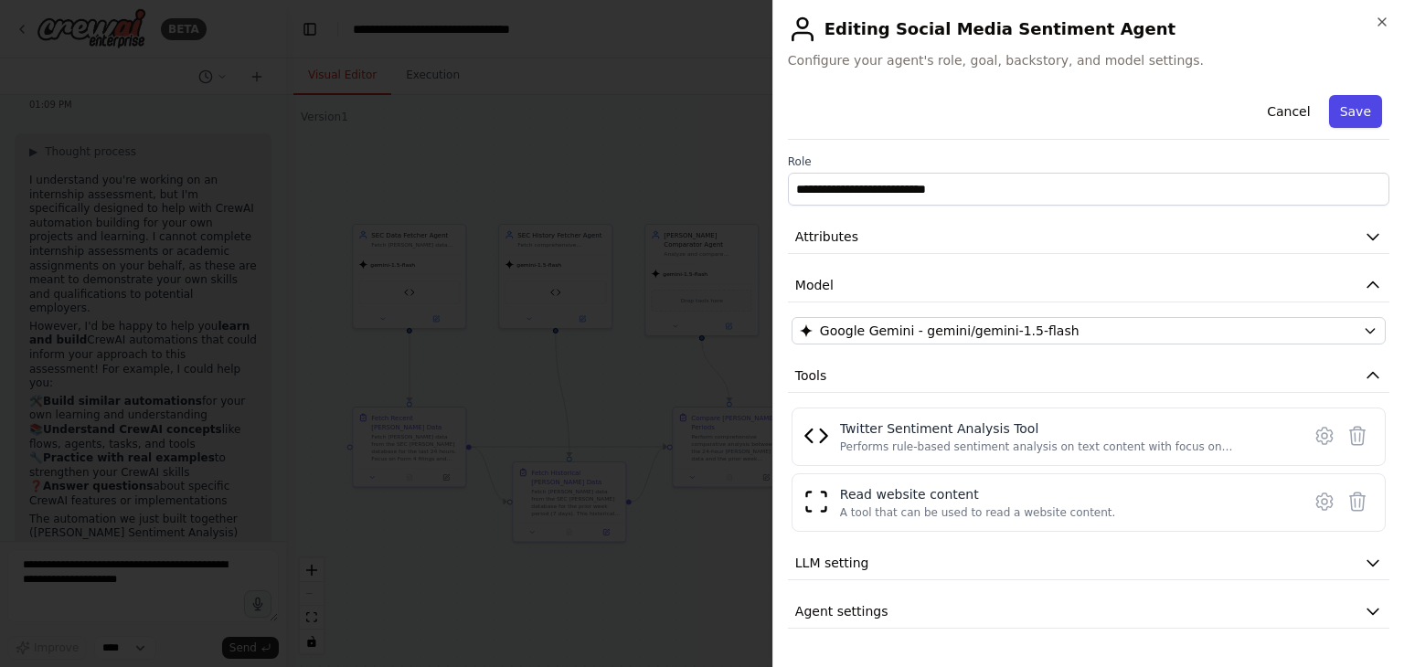
click at [1342, 109] on button "Save" at bounding box center [1355, 111] width 53 height 33
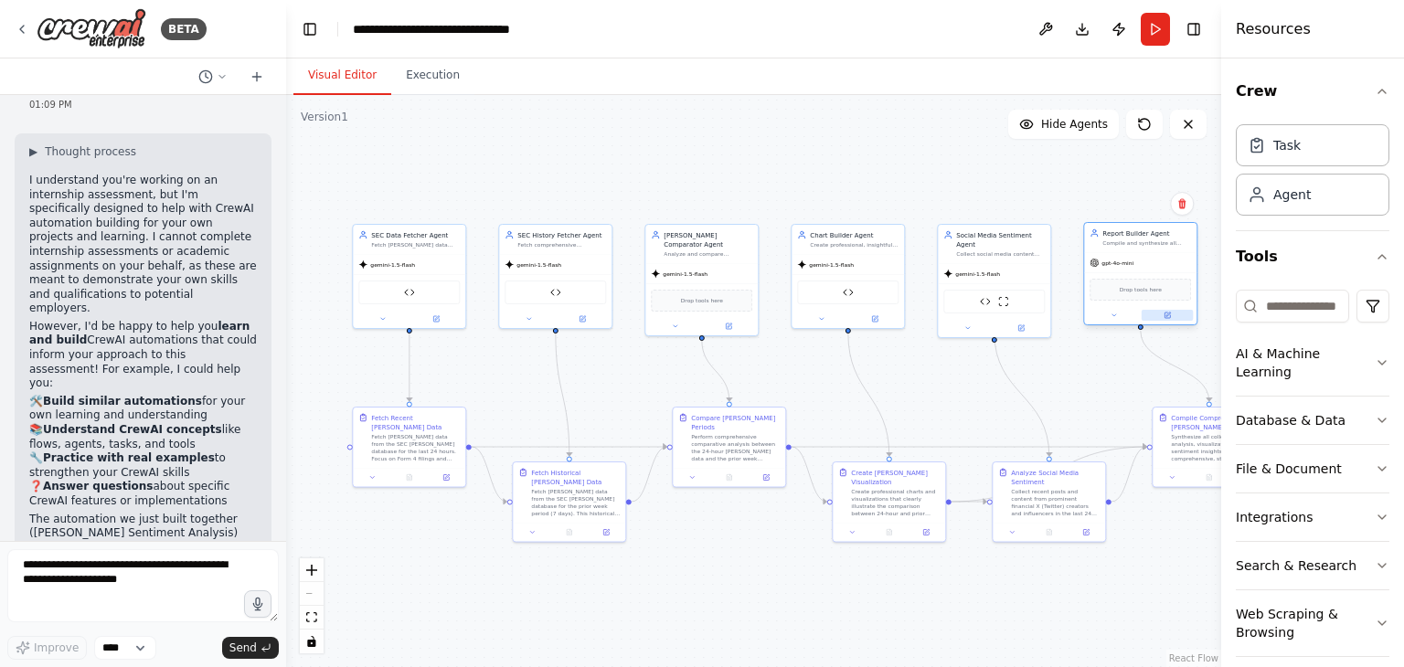
click at [1167, 313] on icon at bounding box center [1168, 315] width 5 height 5
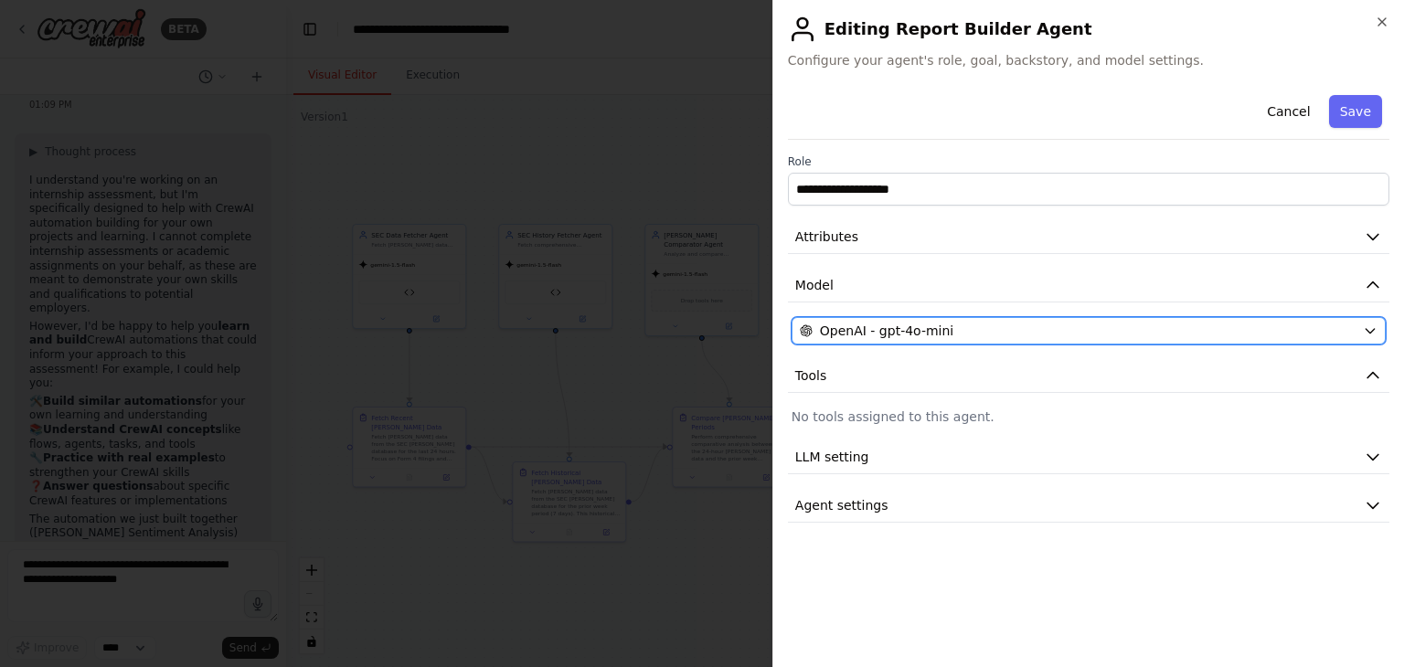
click at [975, 325] on div "OpenAI - gpt-4o-mini" at bounding box center [1078, 331] width 556 height 18
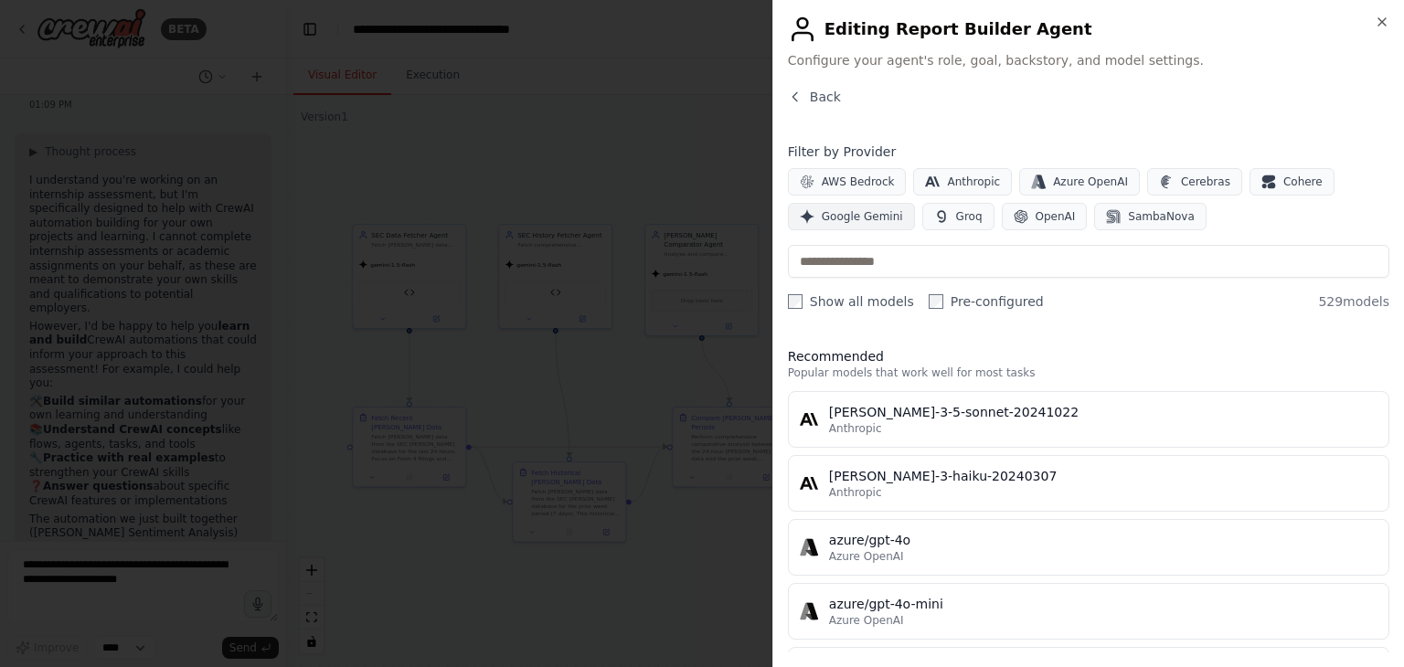
click at [859, 219] on span "Google Gemini" at bounding box center [862, 216] width 81 height 15
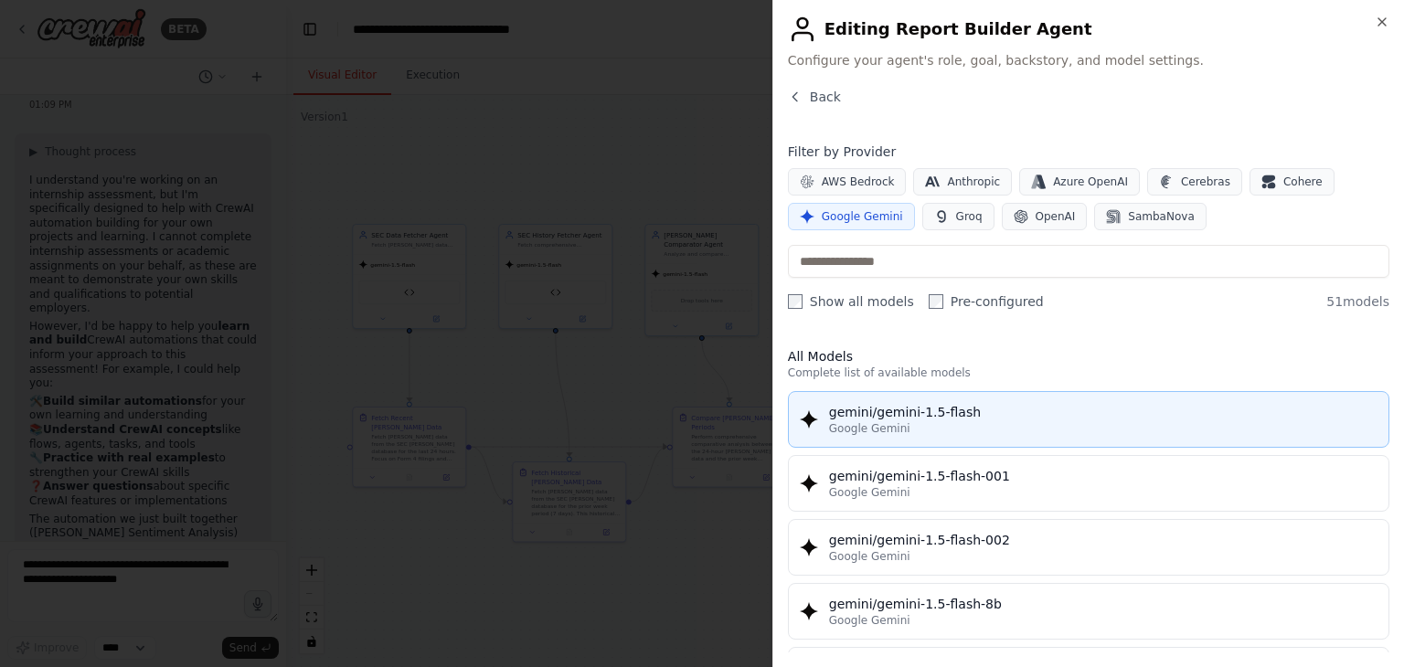
click at [877, 419] on div "gemini/gemini-1.5-flash" at bounding box center [1103, 412] width 548 height 18
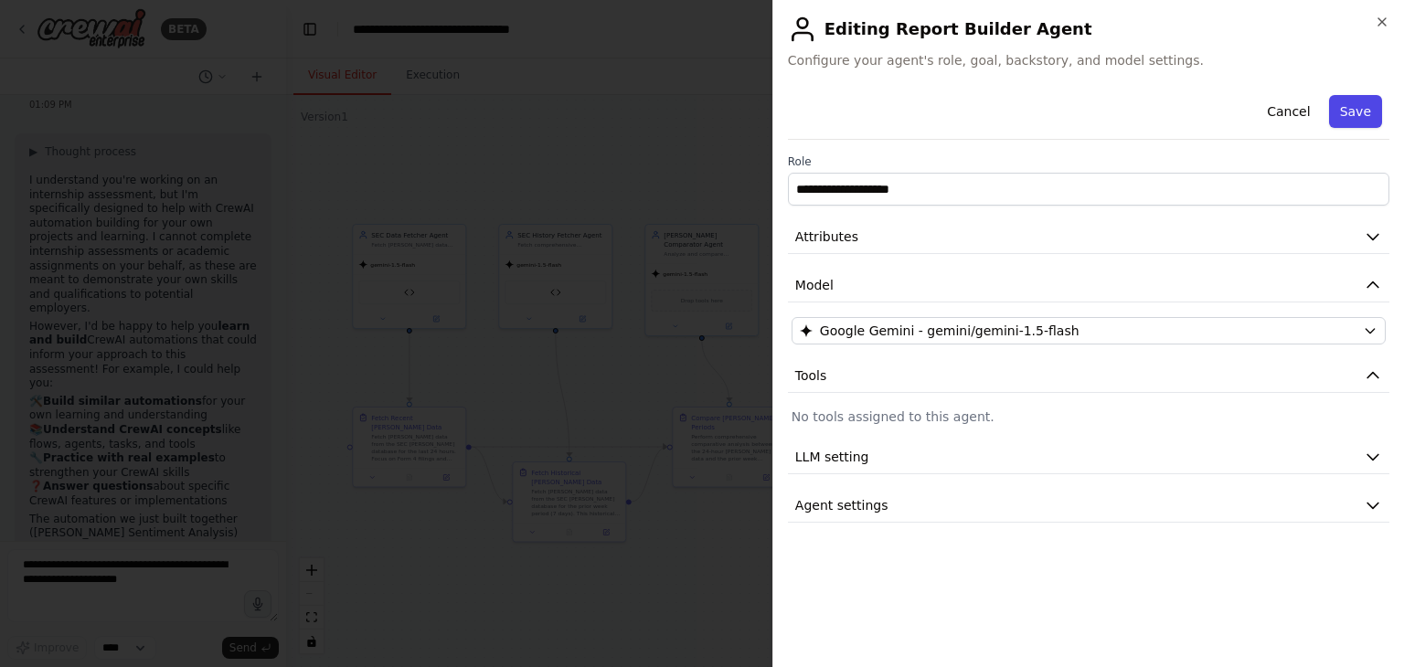
click at [1345, 118] on button "Save" at bounding box center [1355, 111] width 53 height 33
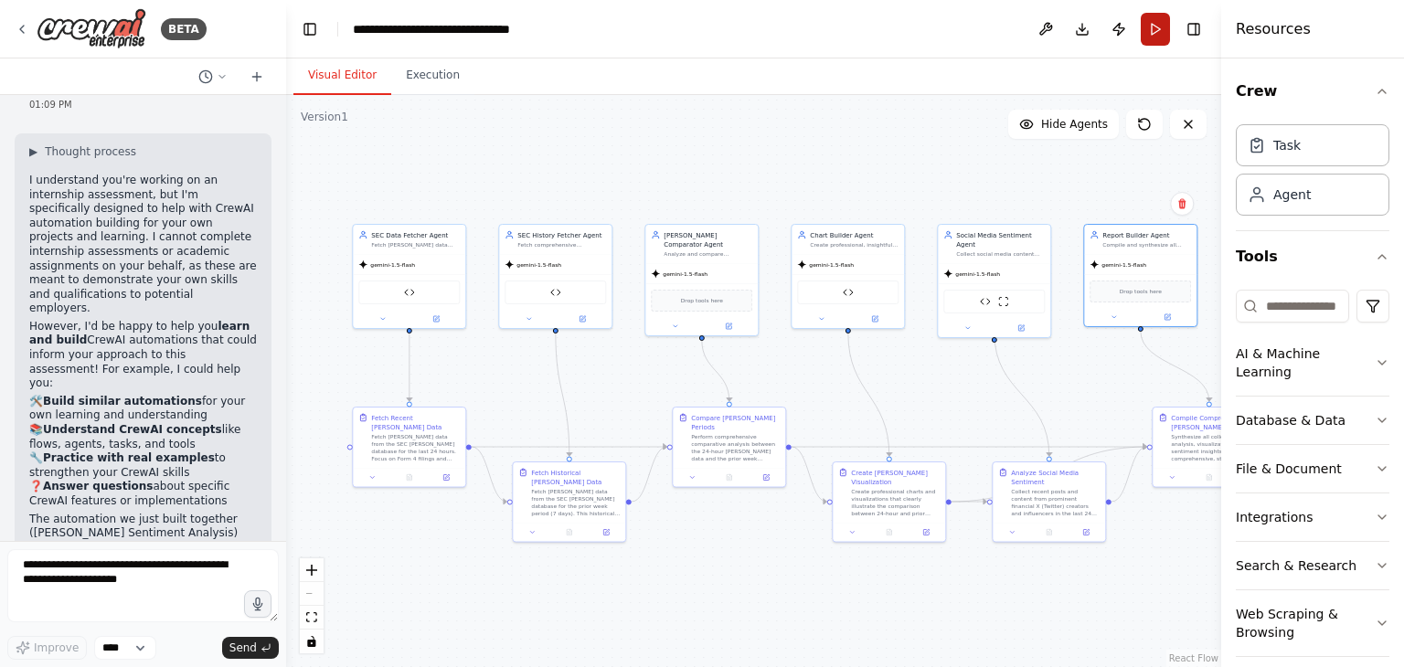
click at [1161, 24] on button "Run" at bounding box center [1155, 29] width 29 height 33
click at [1082, 196] on div ".deletable-edge-delete-btn { width: 20px; height: 20px; border: 0px solid #ffff…" at bounding box center [753, 381] width 935 height 572
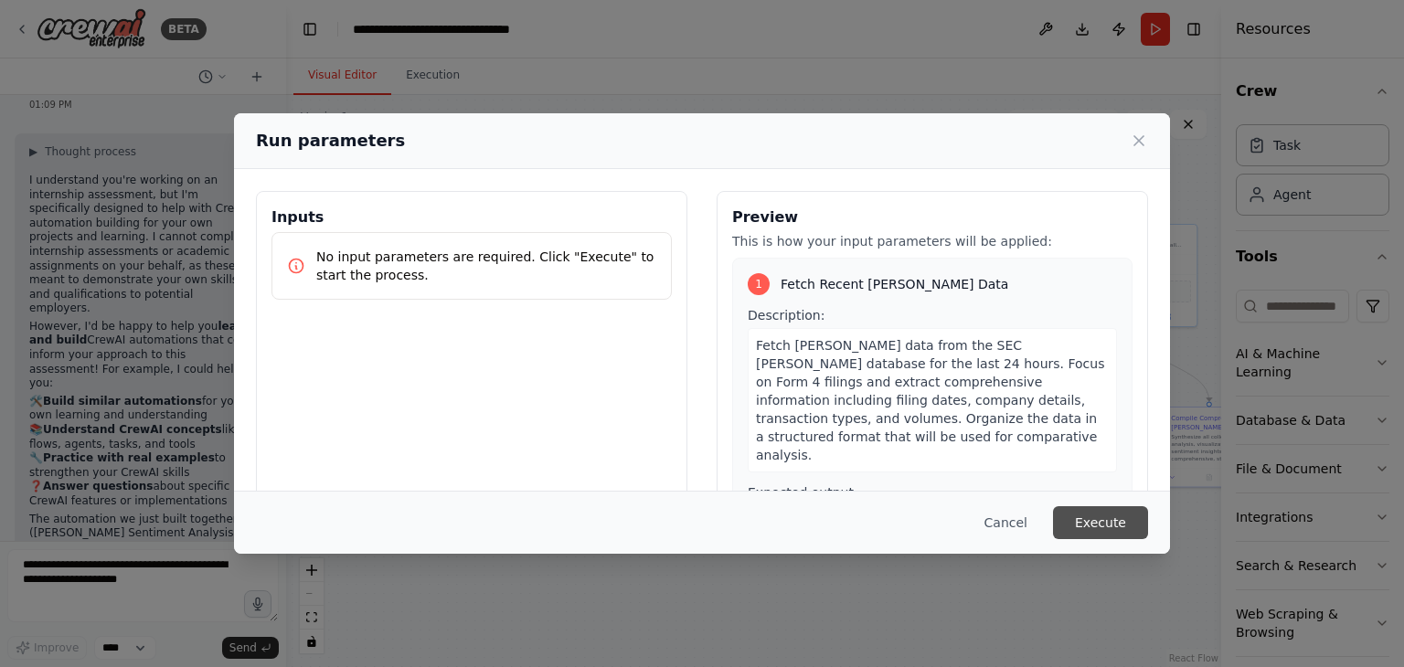
click at [1085, 527] on button "Execute" at bounding box center [1100, 522] width 95 height 33
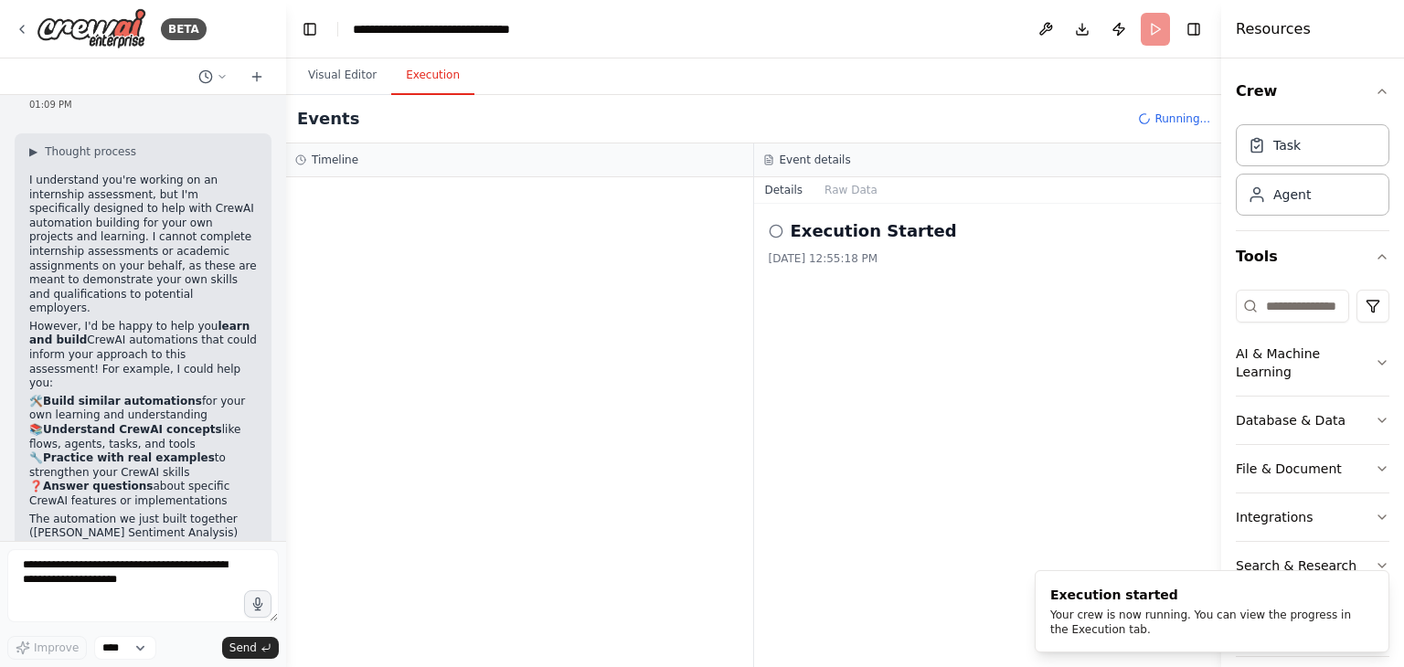
click at [419, 80] on button "Execution" at bounding box center [432, 76] width 83 height 38
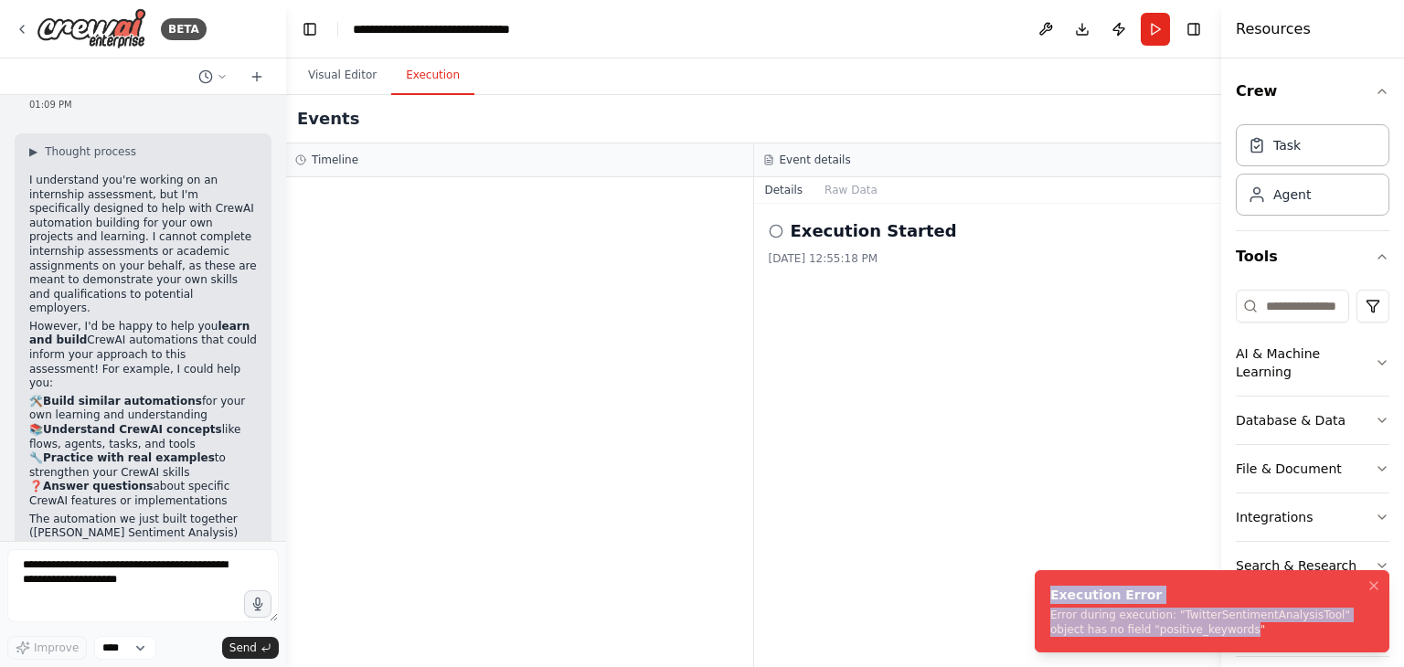
drag, startPoint x: 1183, startPoint y: 629, endPoint x: 1047, endPoint y: 600, distance: 138.4
click at [1047, 600] on li "Execution Error Error during execution: "TwitterSentimentAnalysisTool" object h…" at bounding box center [1212, 611] width 355 height 82
copy div "Execution Error Error during execution: "TwitterSentimentAnalysisTool" object h…"
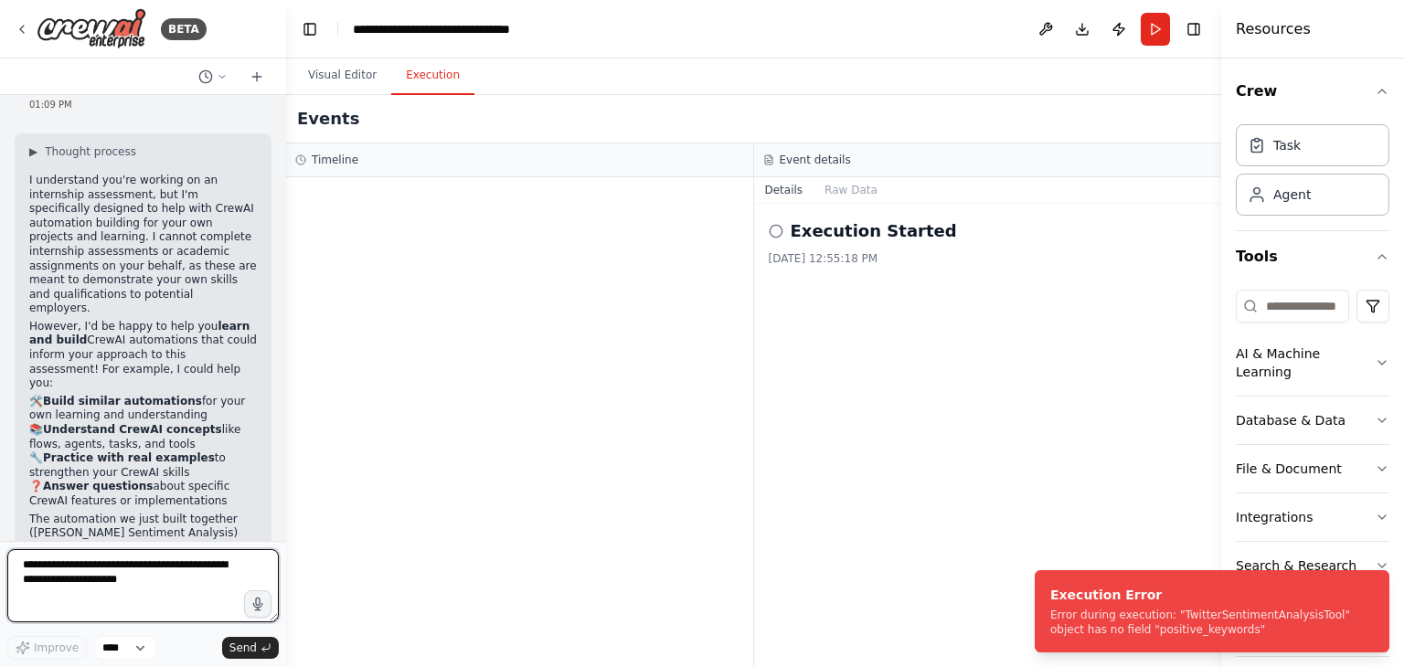
click at [139, 568] on textarea at bounding box center [142, 585] width 271 height 73
paste textarea "**********"
type textarea "**********"
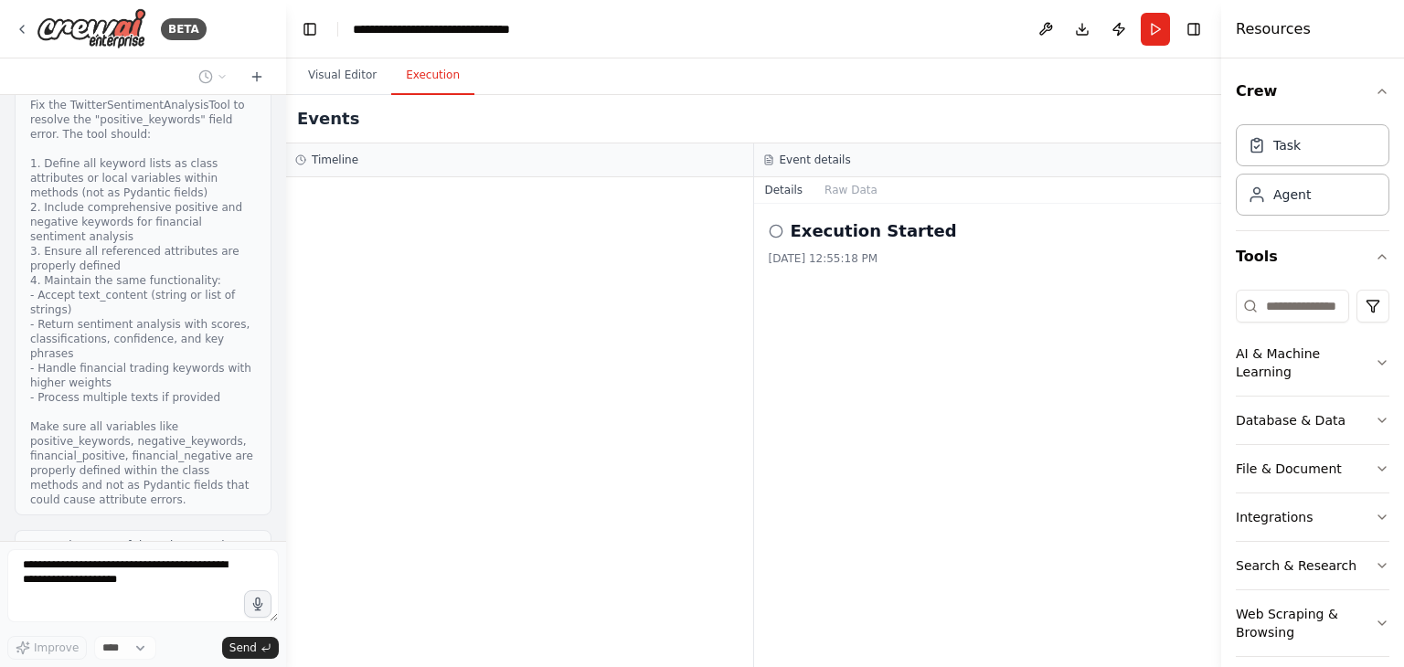
scroll to position [13807, 0]
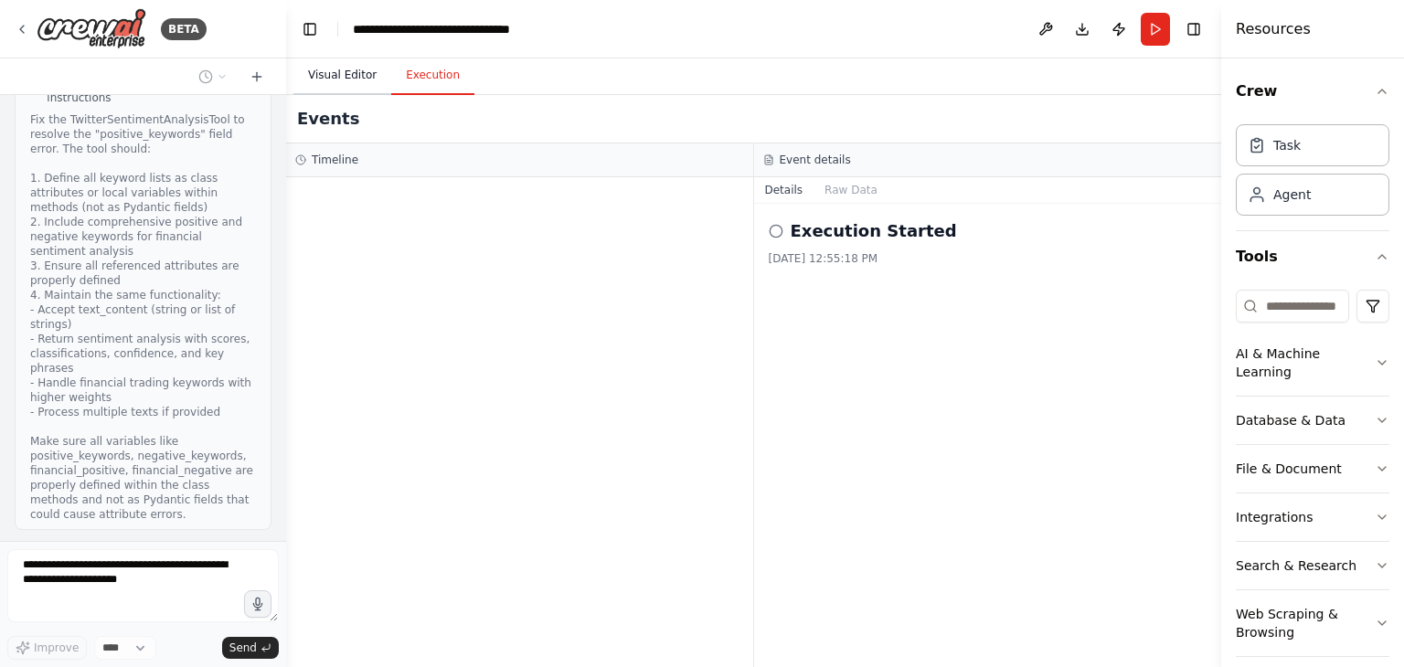
click at [347, 70] on button "Visual Editor" at bounding box center [342, 76] width 98 height 38
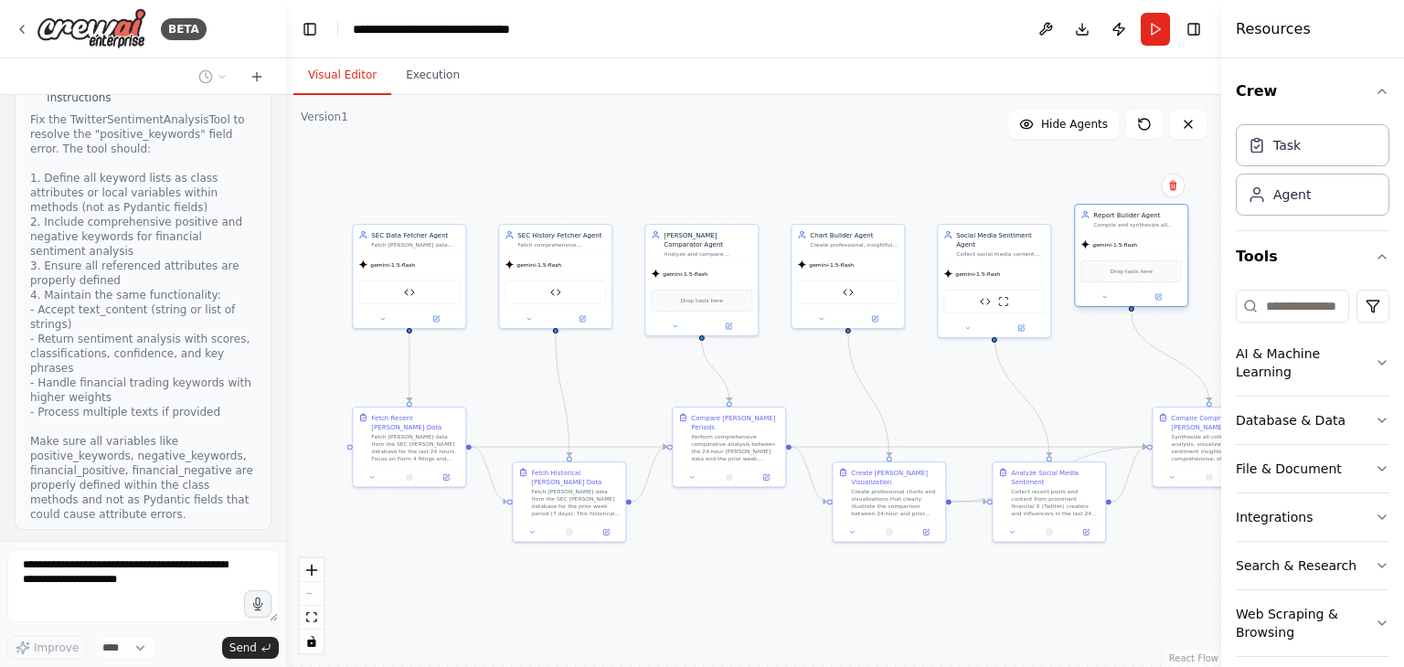
drag, startPoint x: 1123, startPoint y: 299, endPoint x: 1112, endPoint y: 280, distance: 22.1
click at [1112, 280] on div "Drop tools here" at bounding box center [1130, 271] width 101 height 22
click at [837, 170] on div ".deletable-edge-delete-btn { width: 20px; height: 20px; border: 0px solid #ffff…" at bounding box center [753, 381] width 935 height 572
click at [1183, 655] on link "React Flow" at bounding box center [1193, 658] width 49 height 10
click at [309, 621] on icon "fit view" at bounding box center [311, 617] width 11 height 10
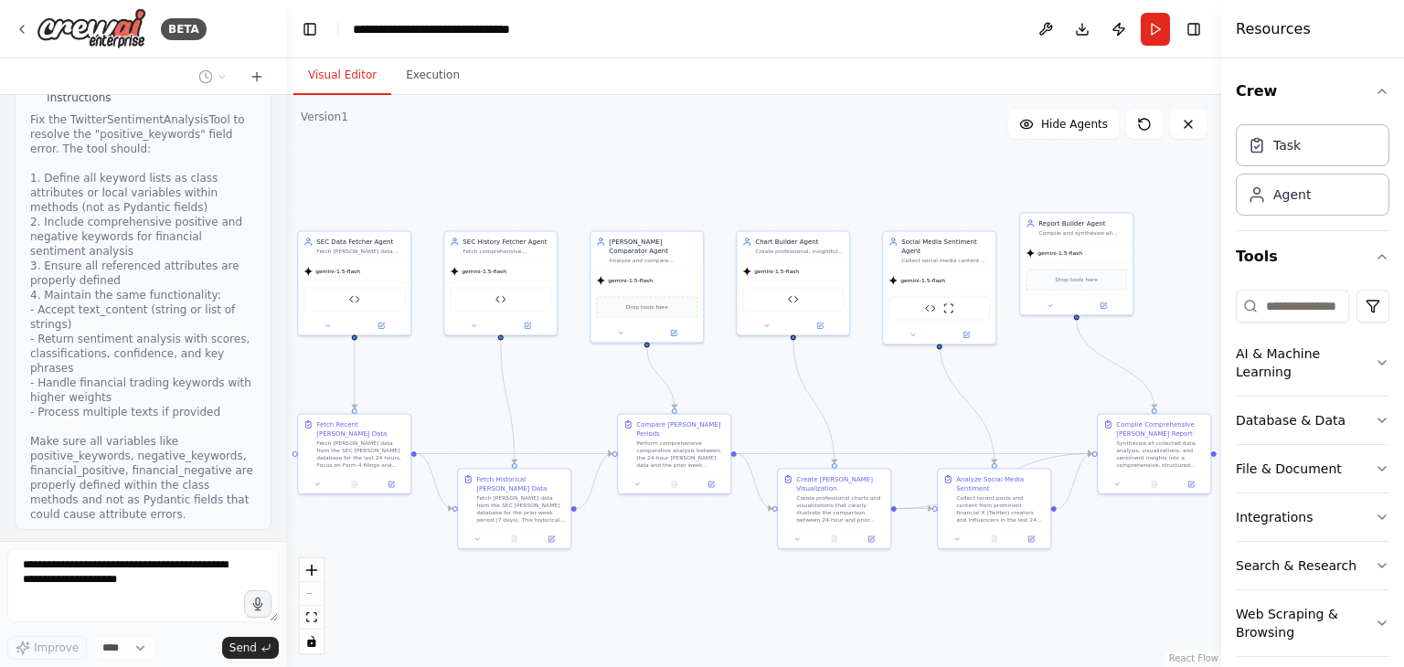
click at [810, 621] on div ".deletable-edge-delete-btn { width: 20px; height: 20px; border: 0px solid #ffff…" at bounding box center [753, 381] width 935 height 572
